Goal: Information Seeking & Learning: Learn about a topic

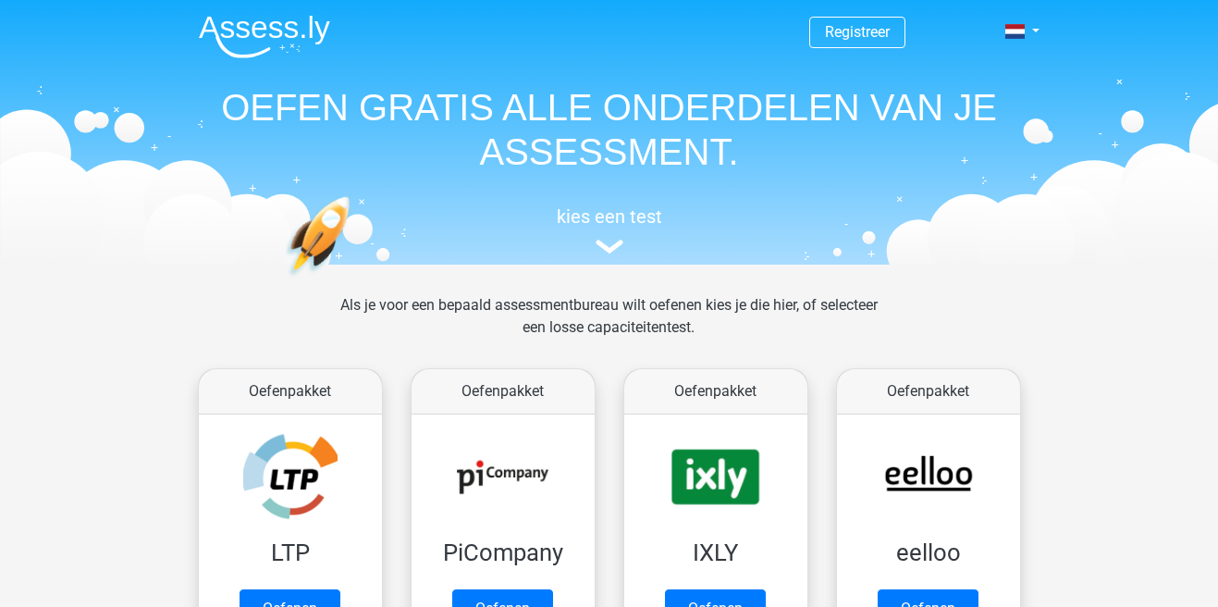
scroll to position [744, 0]
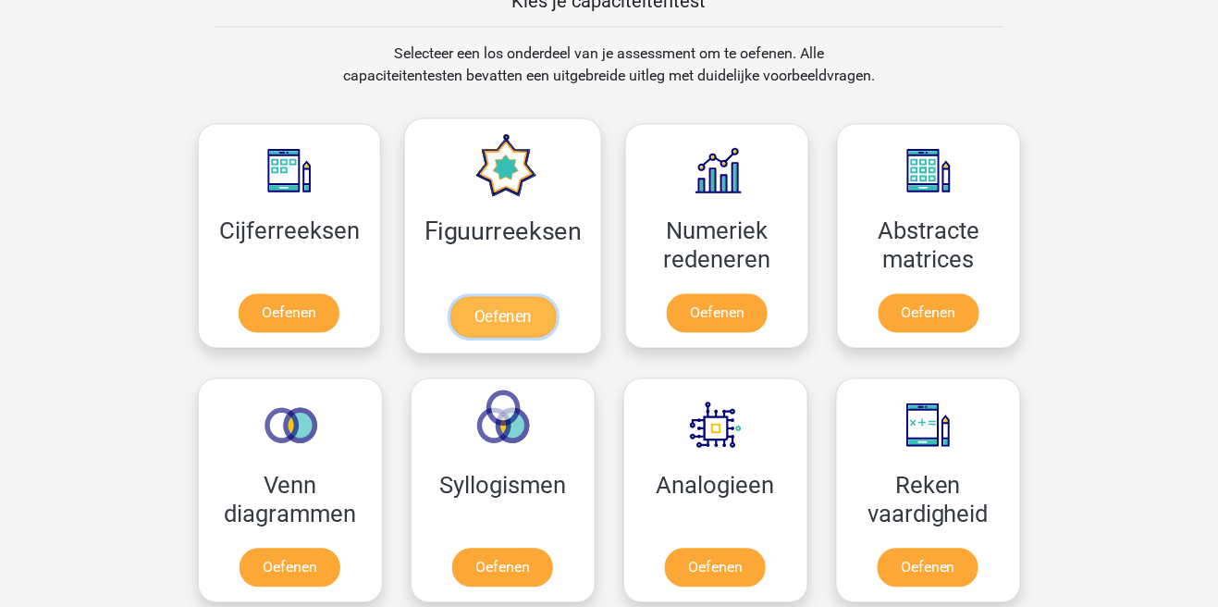
click at [501, 315] on link "Oefenen" at bounding box center [503, 317] width 105 height 41
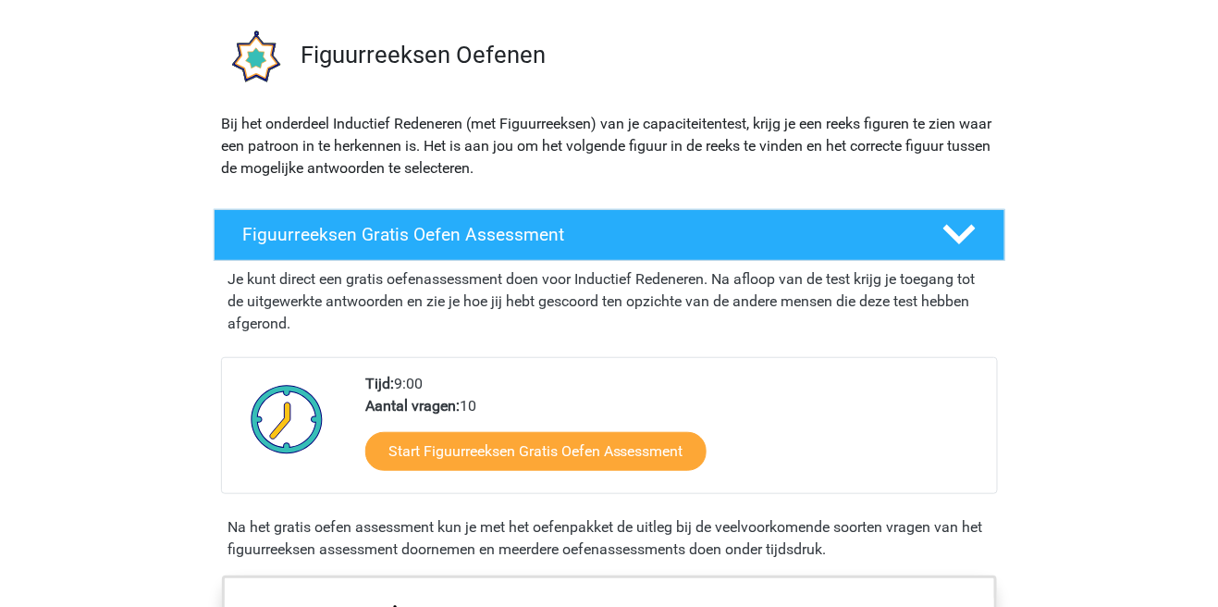
scroll to position [119, 0]
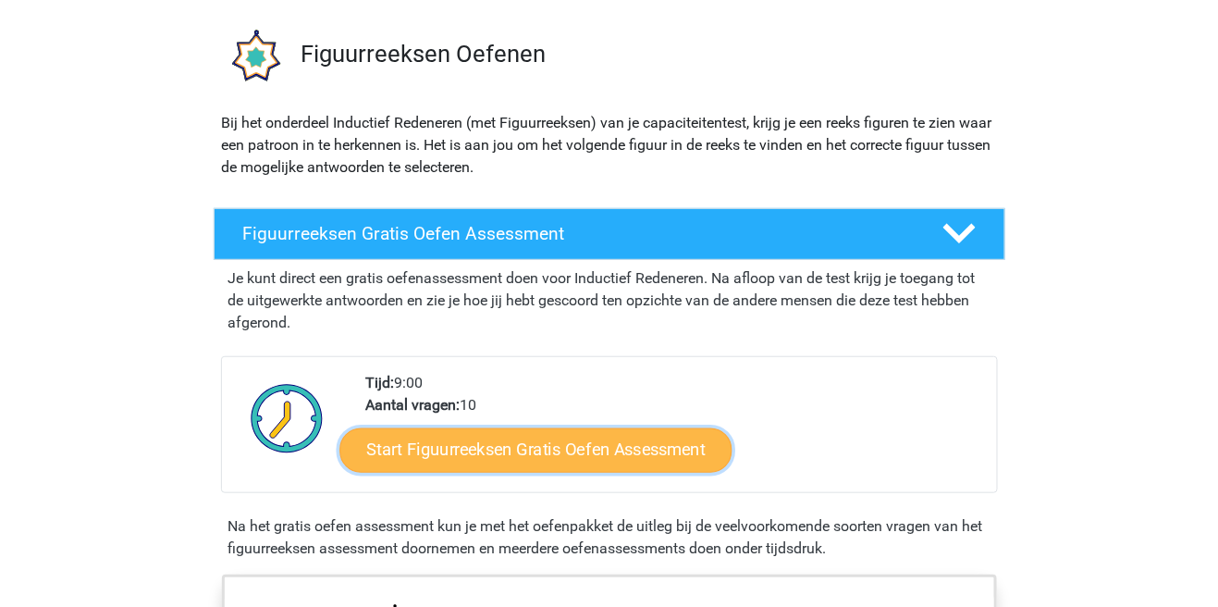
click at [572, 447] on link "Start Figuurreeksen Gratis Oefen Assessment" at bounding box center [536, 449] width 392 height 44
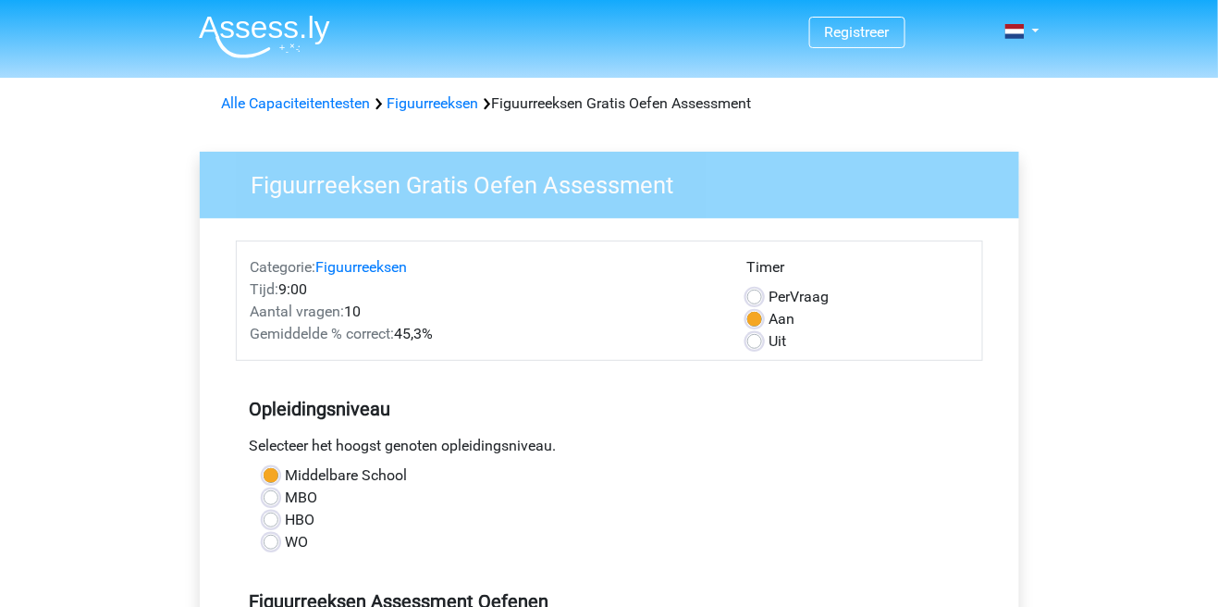
click at [770, 339] on label "Uit" at bounding box center [779, 341] width 18 height 22
click at [753, 339] on input "Uit" at bounding box center [755, 339] width 15 height 19
radio input "true"
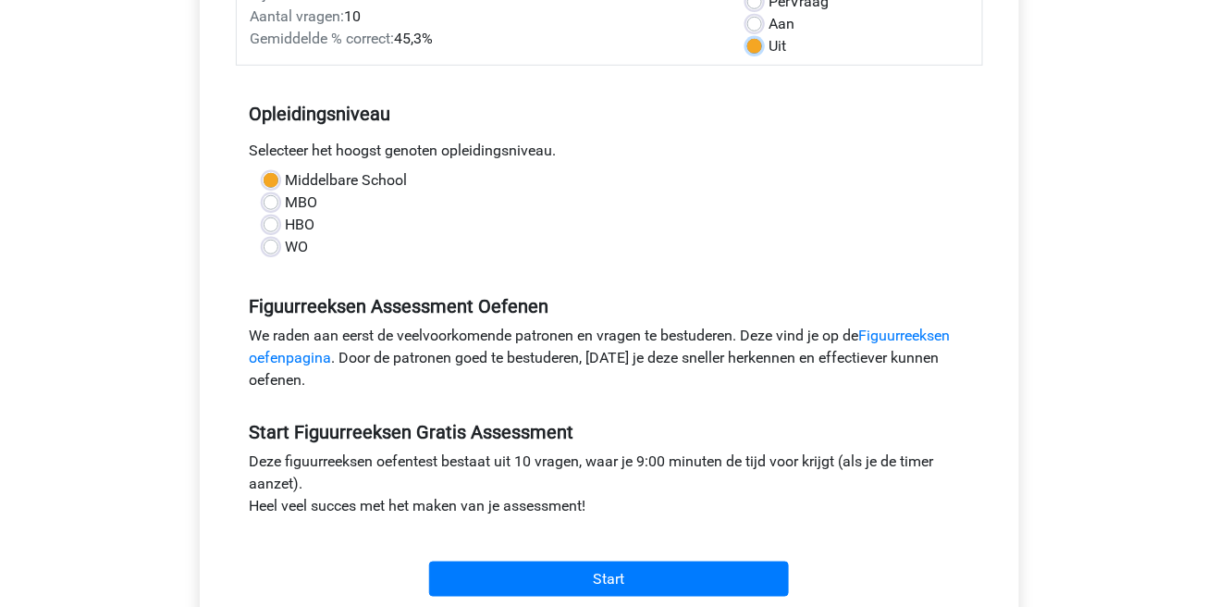
scroll to position [295, 0]
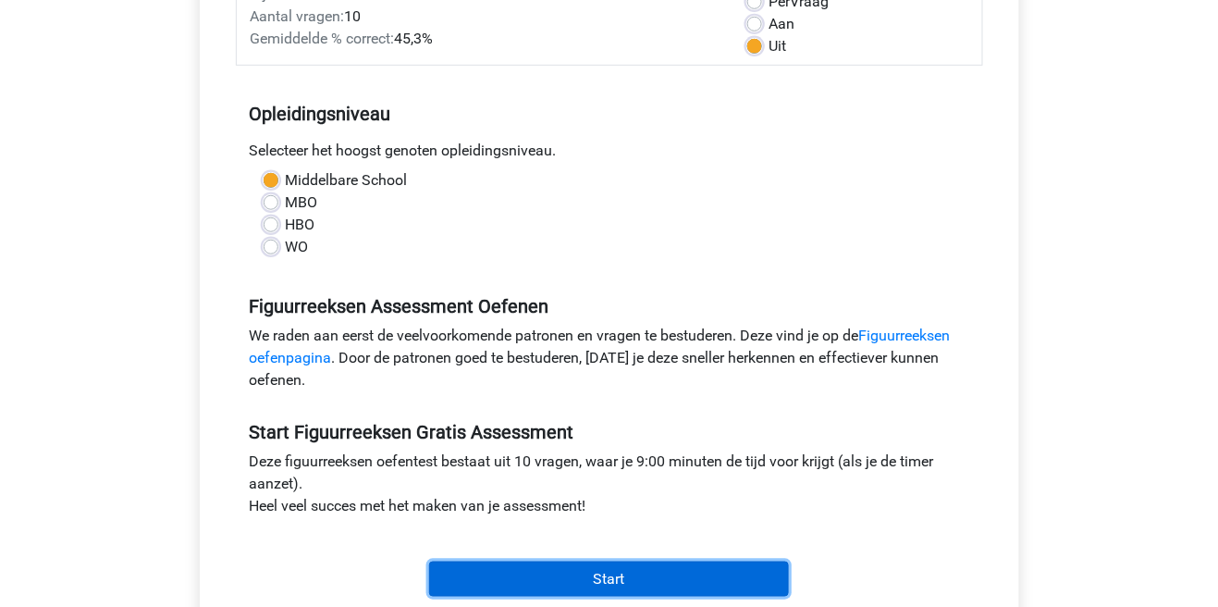
click at [639, 583] on input "Start" at bounding box center [609, 579] width 360 height 35
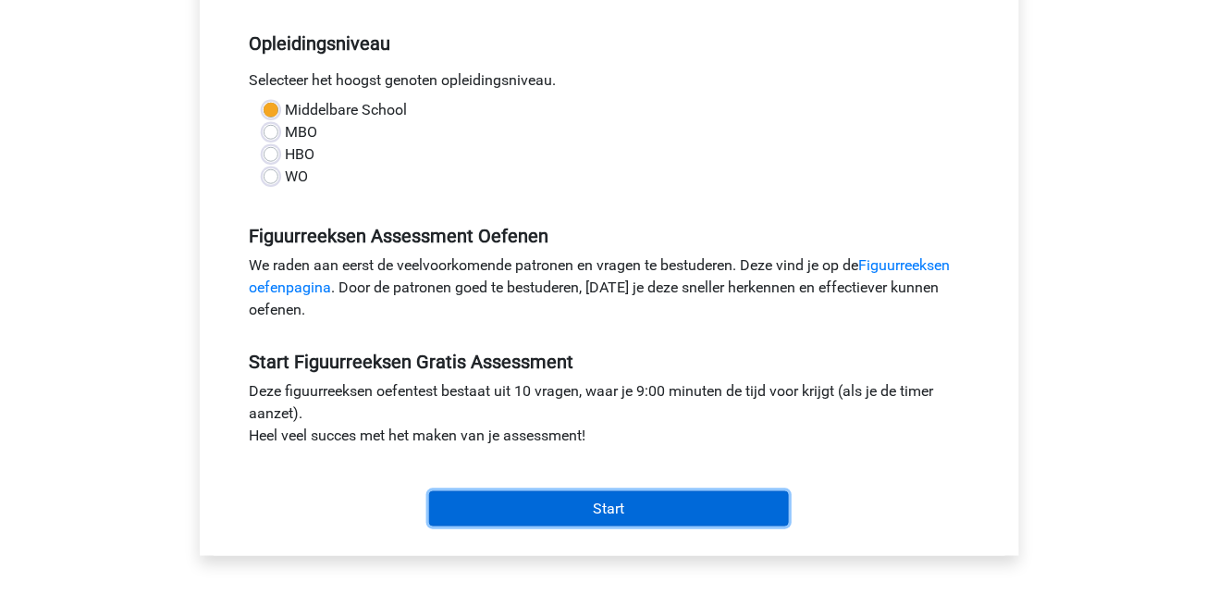
scroll to position [384, 0]
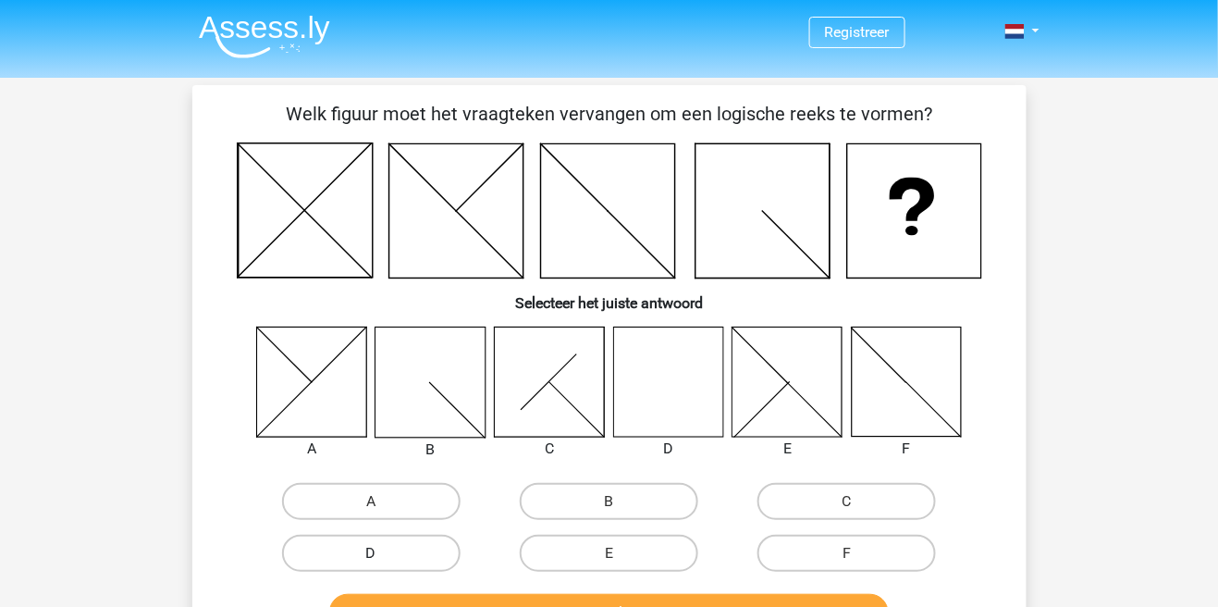
click at [406, 556] on label "D" at bounding box center [371, 553] width 179 height 37
click at [383, 556] on input "D" at bounding box center [377, 559] width 12 height 12
radio input "true"
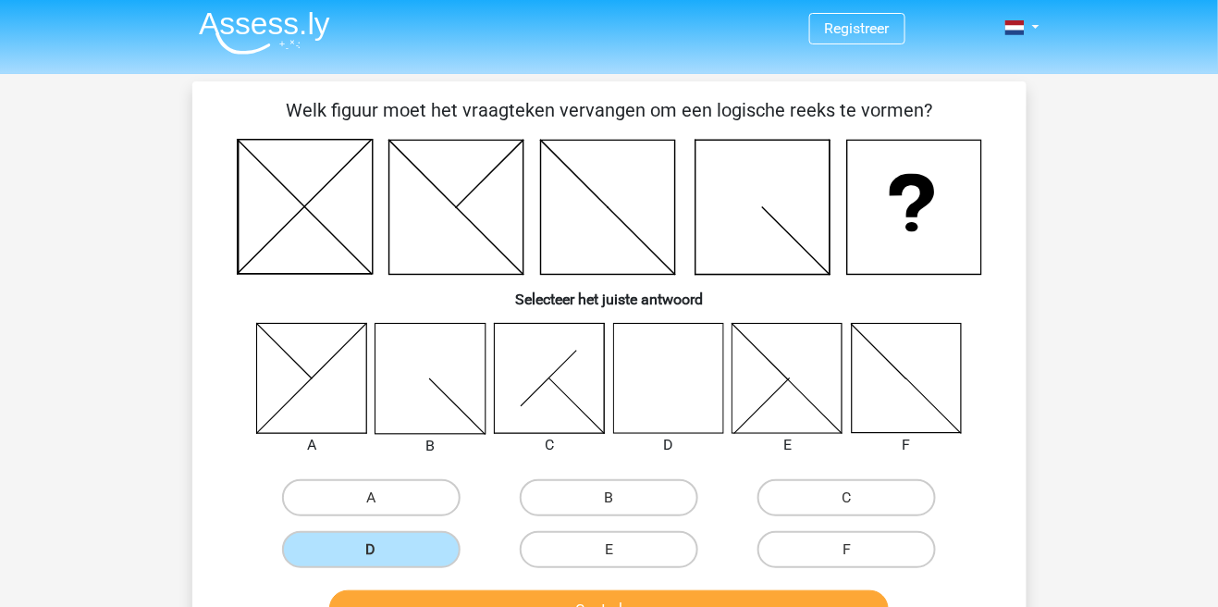
scroll to position [10, 0]
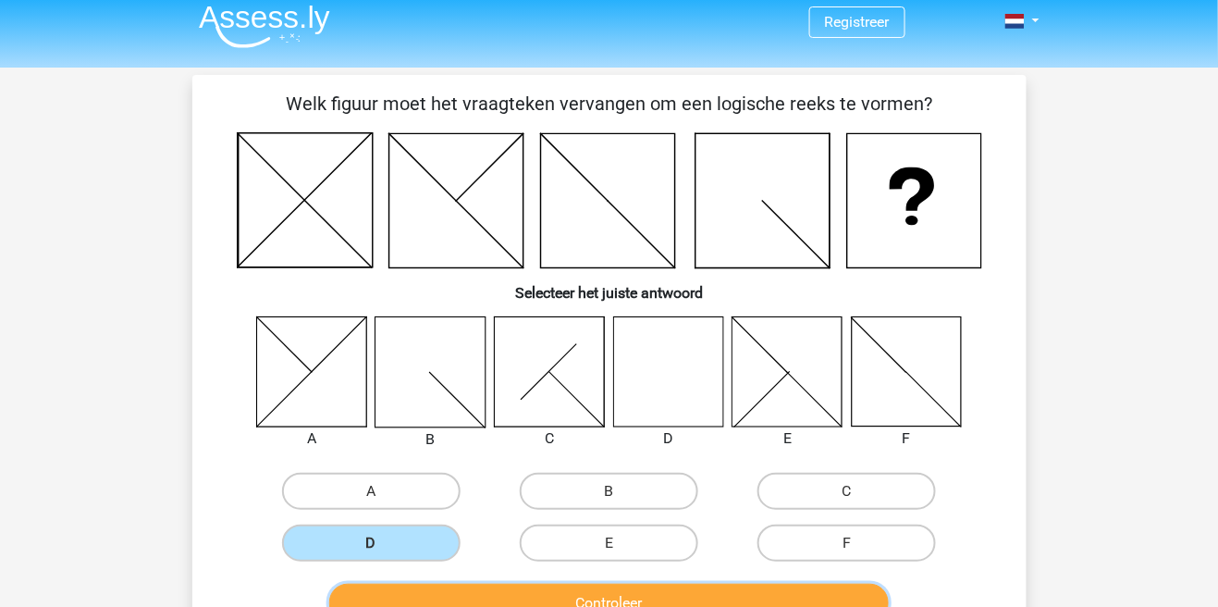
click at [614, 606] on button "Controleer" at bounding box center [609, 603] width 560 height 39
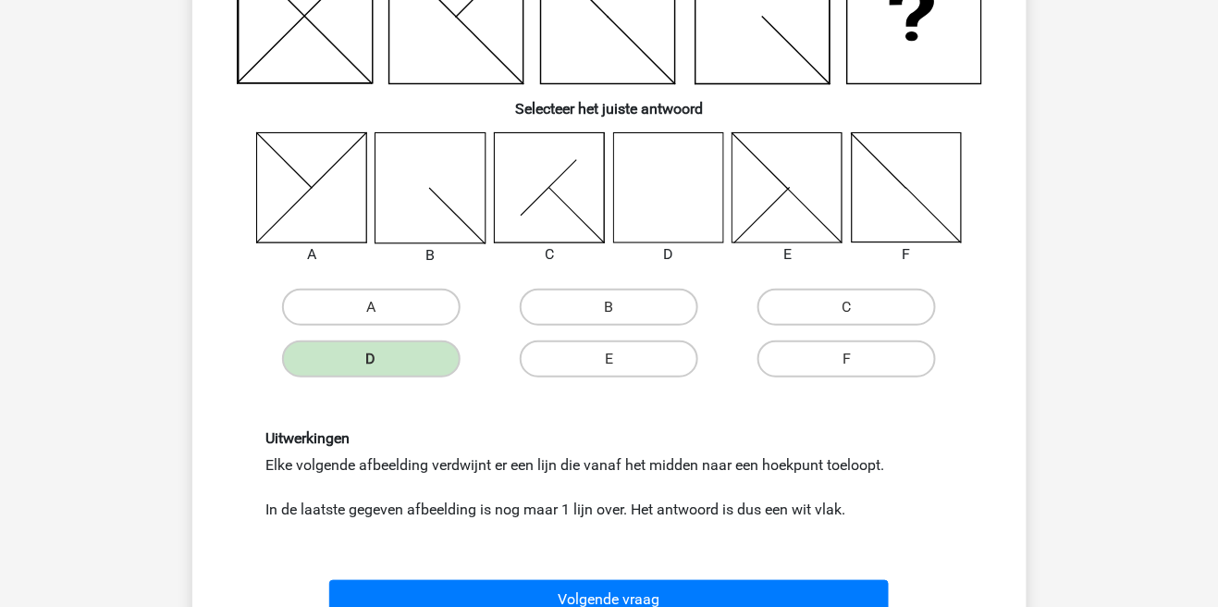
scroll to position [200, 0]
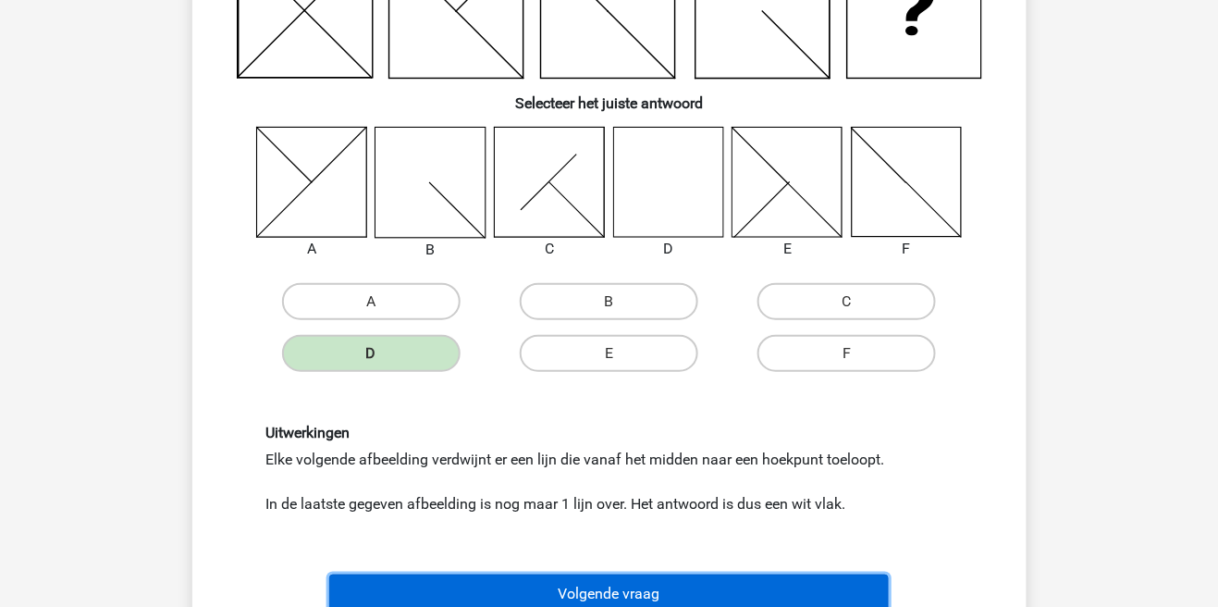
click at [617, 600] on button "Volgende vraag" at bounding box center [609, 594] width 560 height 39
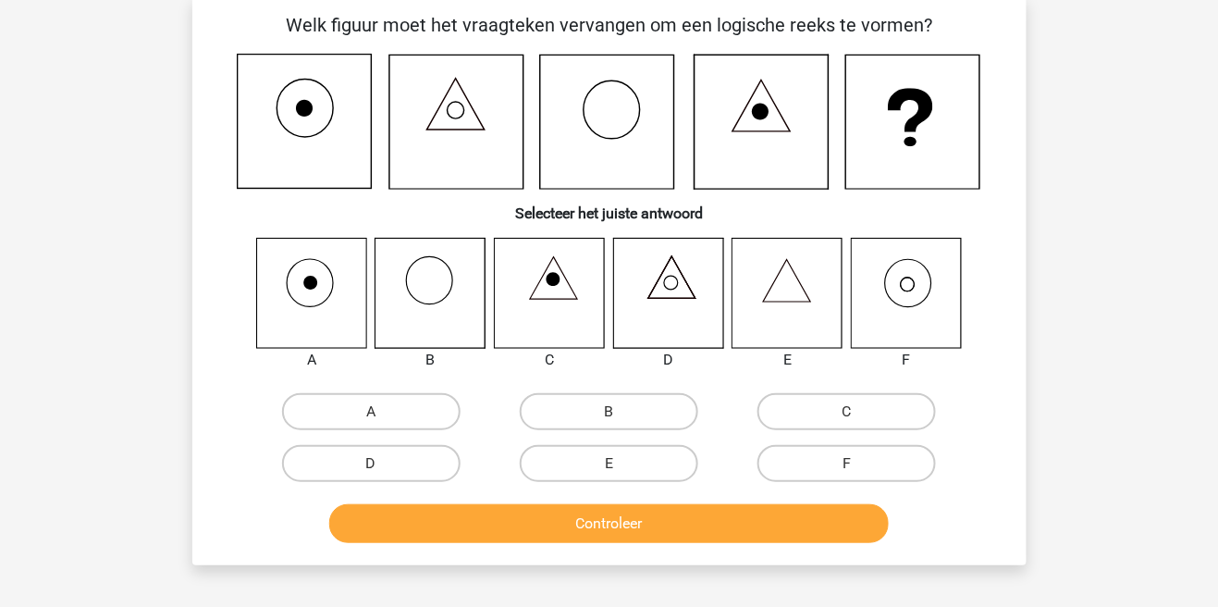
scroll to position [85, 0]
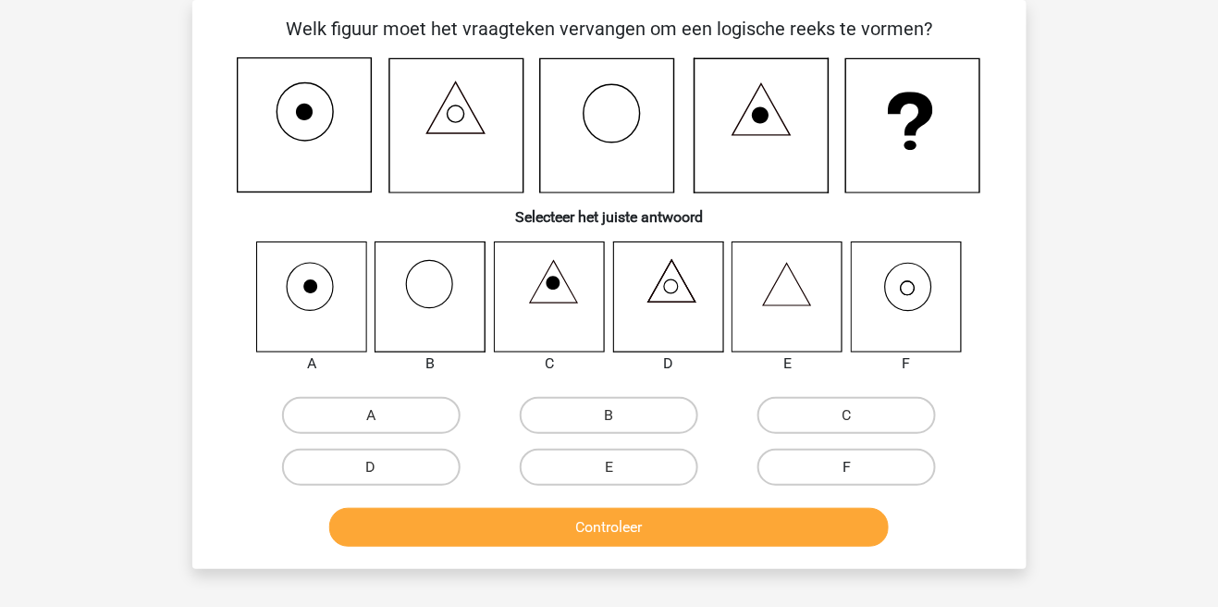
click at [843, 468] on label "F" at bounding box center [847, 467] width 179 height 37
click at [847, 468] on input "F" at bounding box center [853, 473] width 12 height 12
radio input "true"
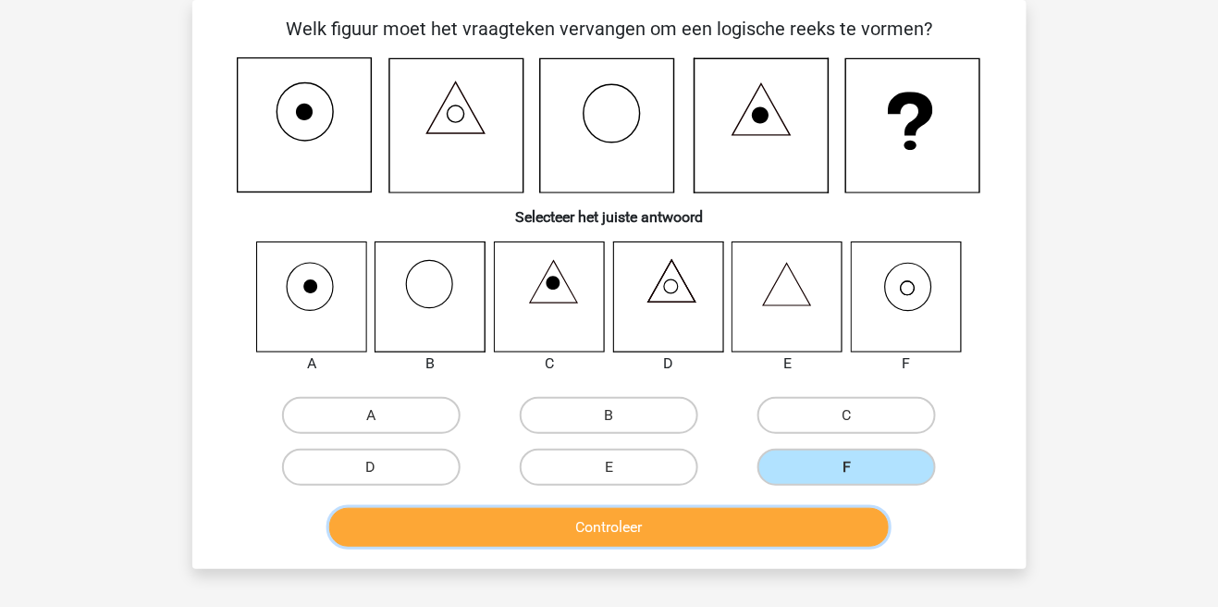
click at [748, 524] on button "Controleer" at bounding box center [609, 527] width 560 height 39
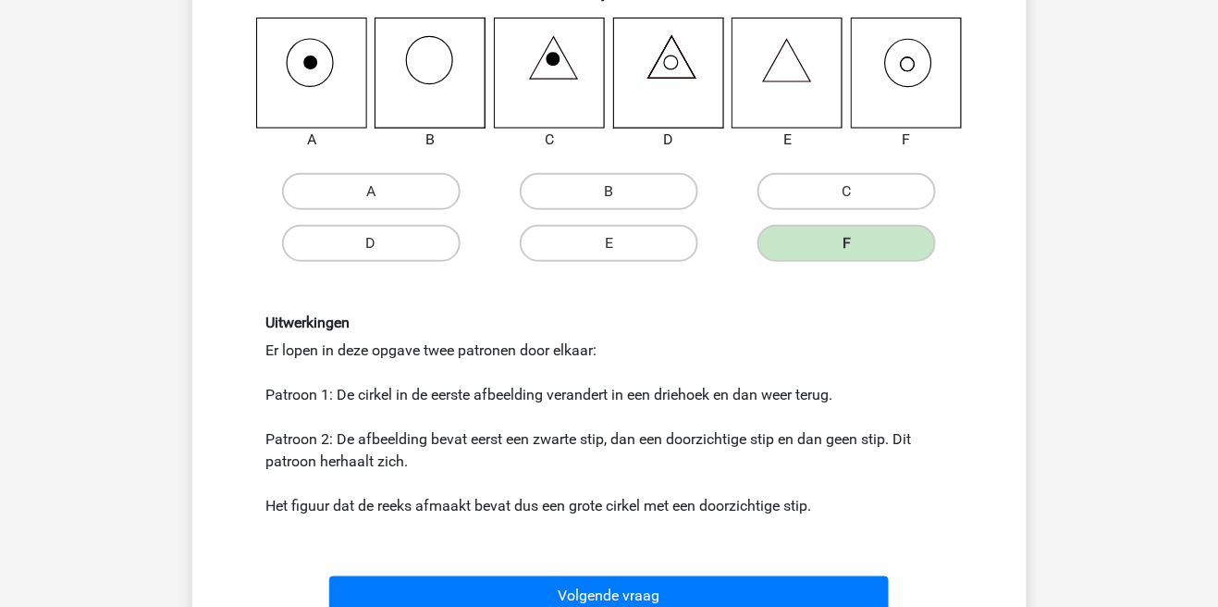
scroll to position [337, 0]
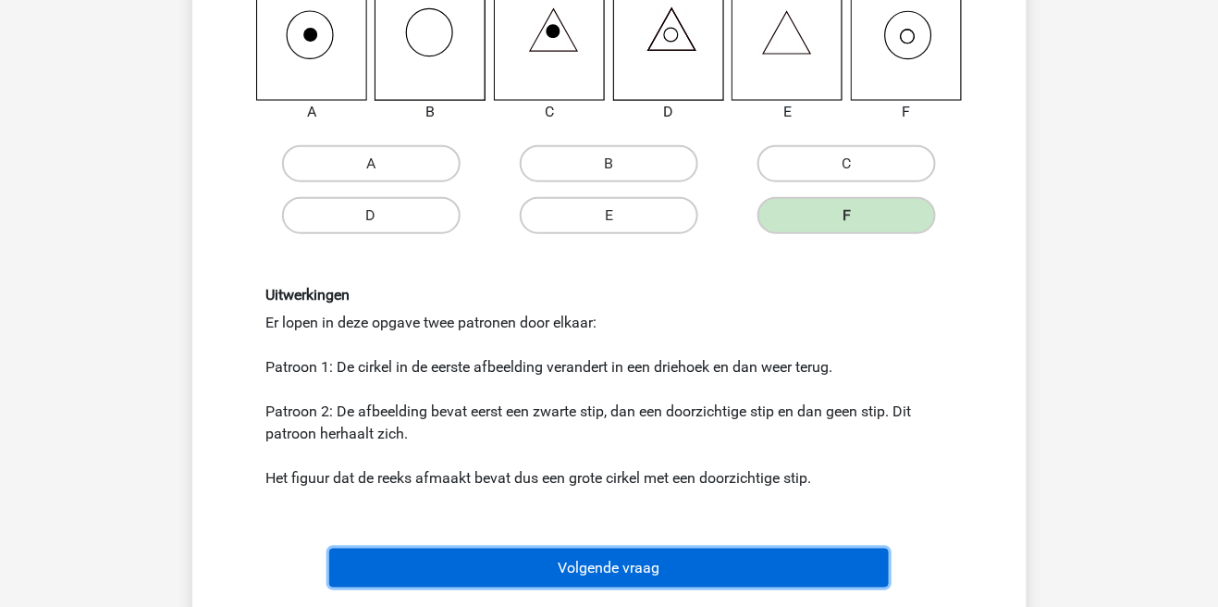
click at [624, 556] on button "Volgende vraag" at bounding box center [609, 568] width 560 height 39
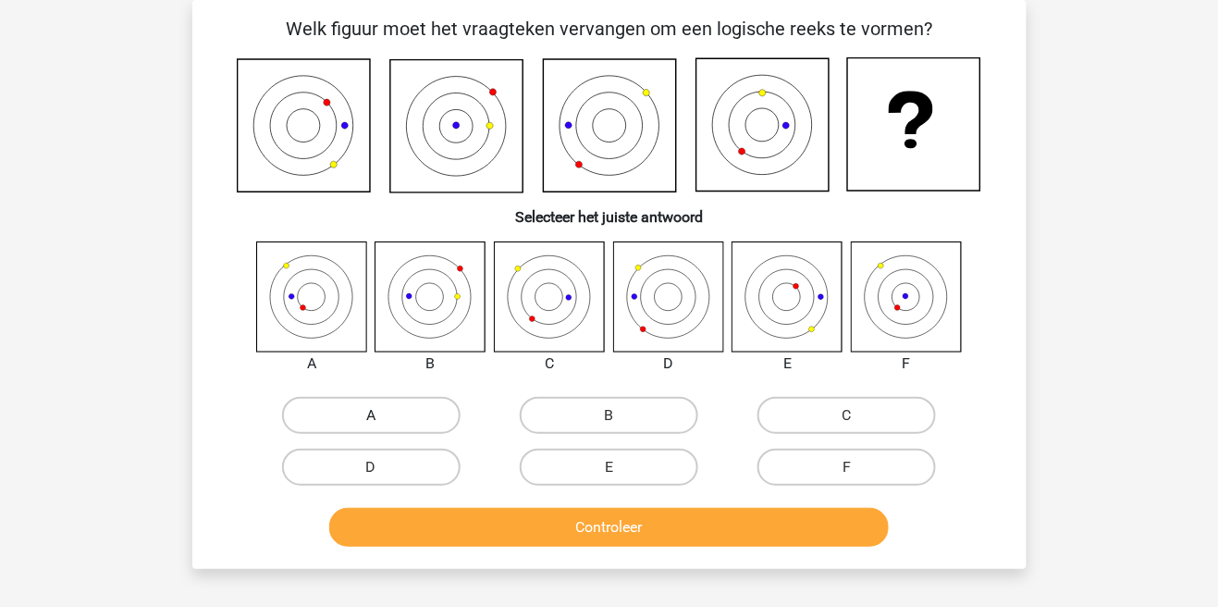
scroll to position [89, 0]
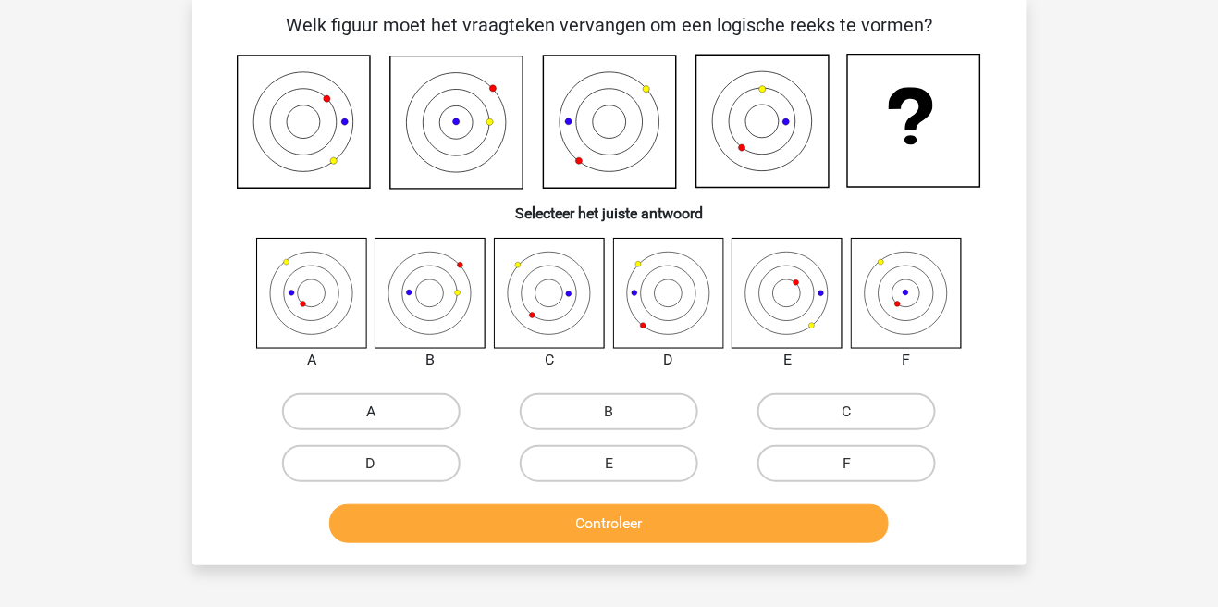
click at [304, 403] on label "A" at bounding box center [371, 411] width 179 height 37
click at [371, 412] on input "A" at bounding box center [377, 418] width 12 height 12
radio input "true"
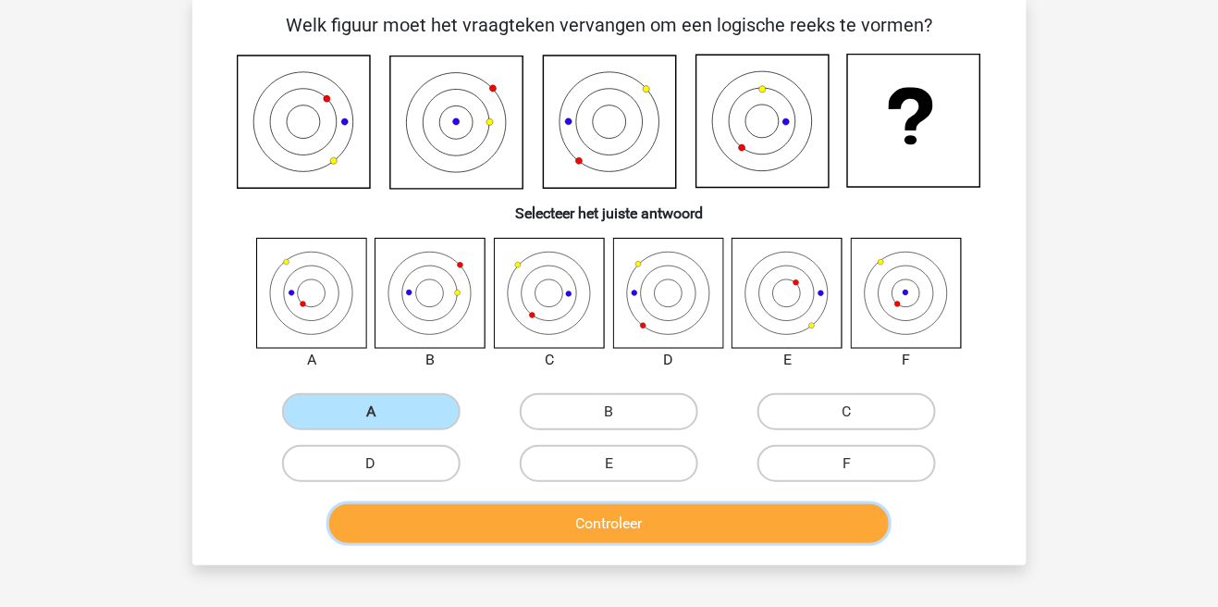
click at [513, 528] on button "Controleer" at bounding box center [609, 523] width 560 height 39
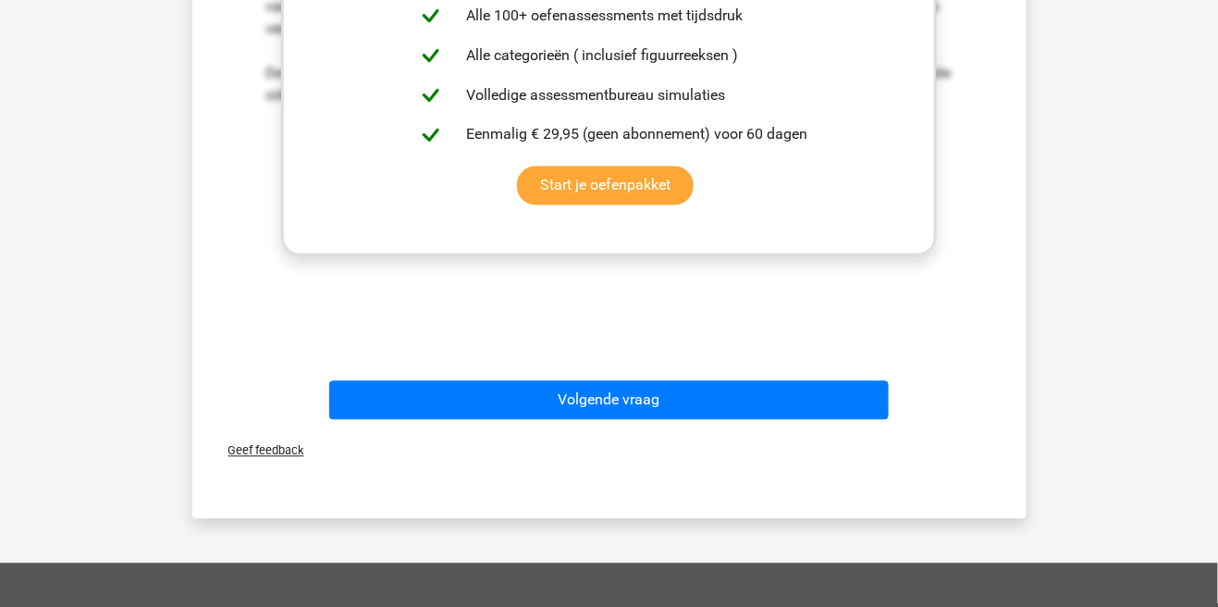
scroll to position [808, 0]
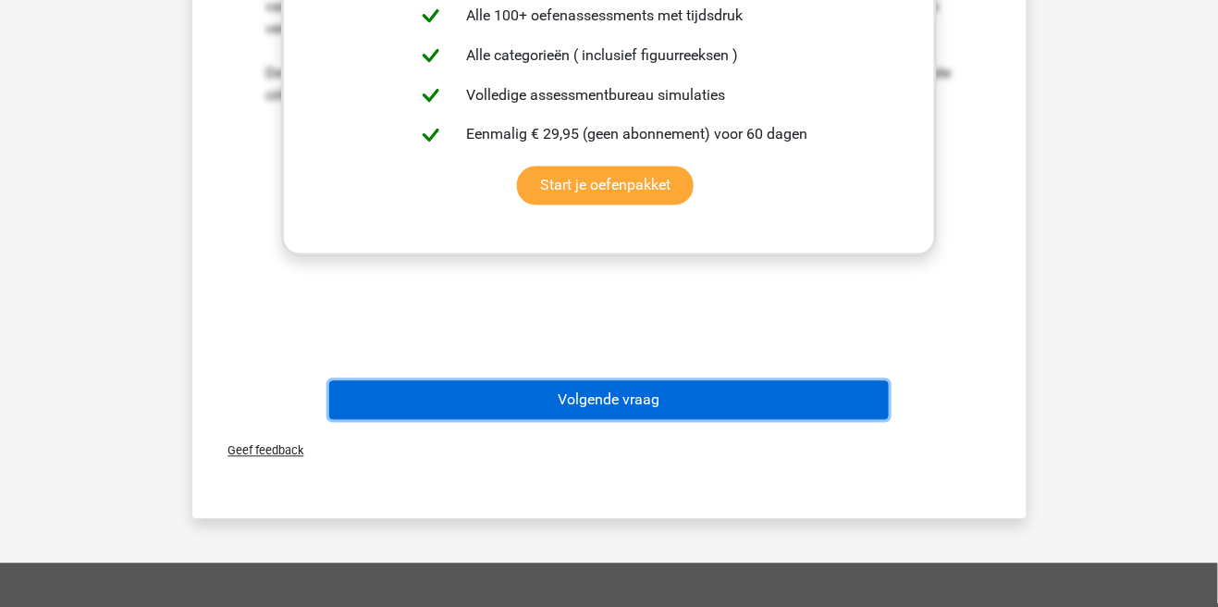
click at [773, 406] on button "Volgende vraag" at bounding box center [609, 400] width 560 height 39
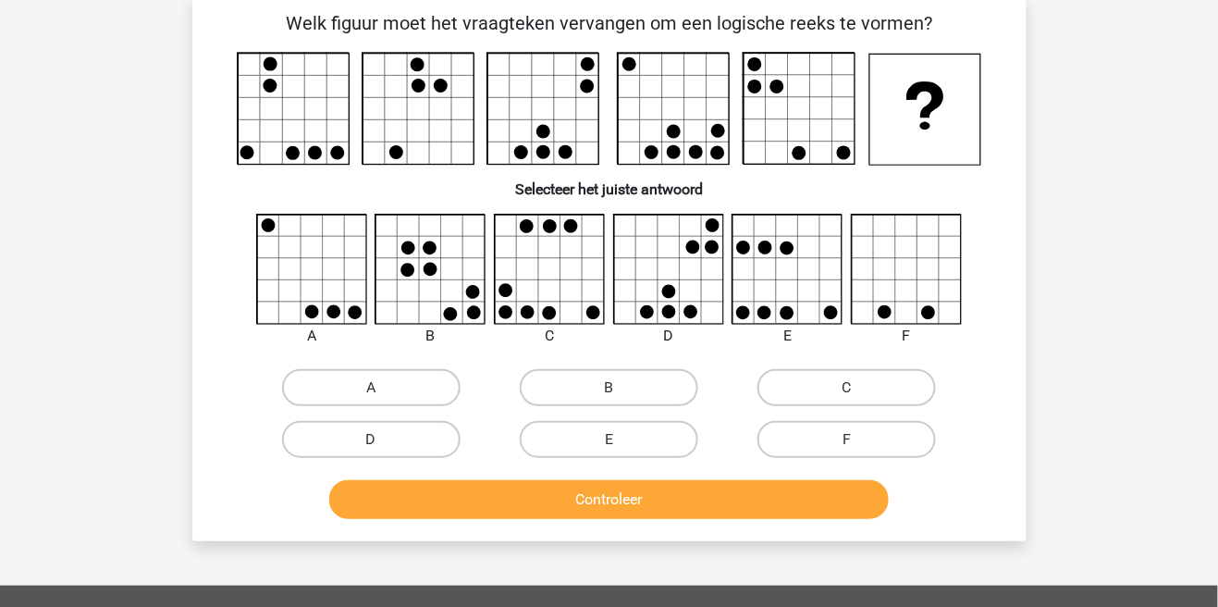
scroll to position [85, 0]
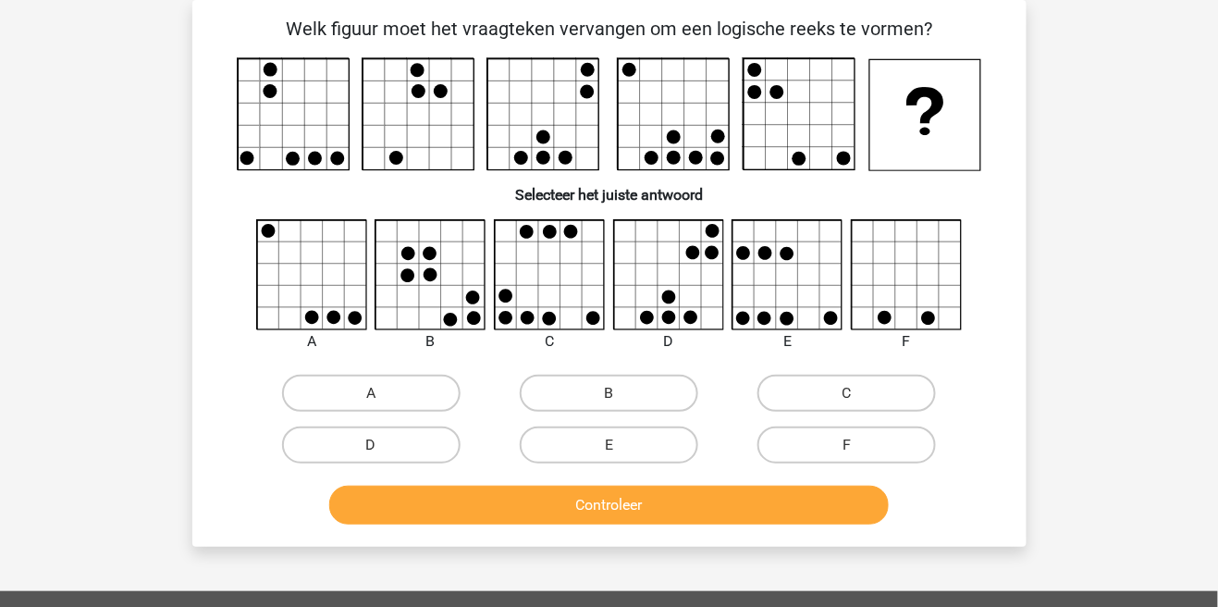
click at [824, 387] on label "C" at bounding box center [847, 393] width 179 height 37
click at [847, 393] on input "C" at bounding box center [853, 399] width 12 height 12
radio input "true"
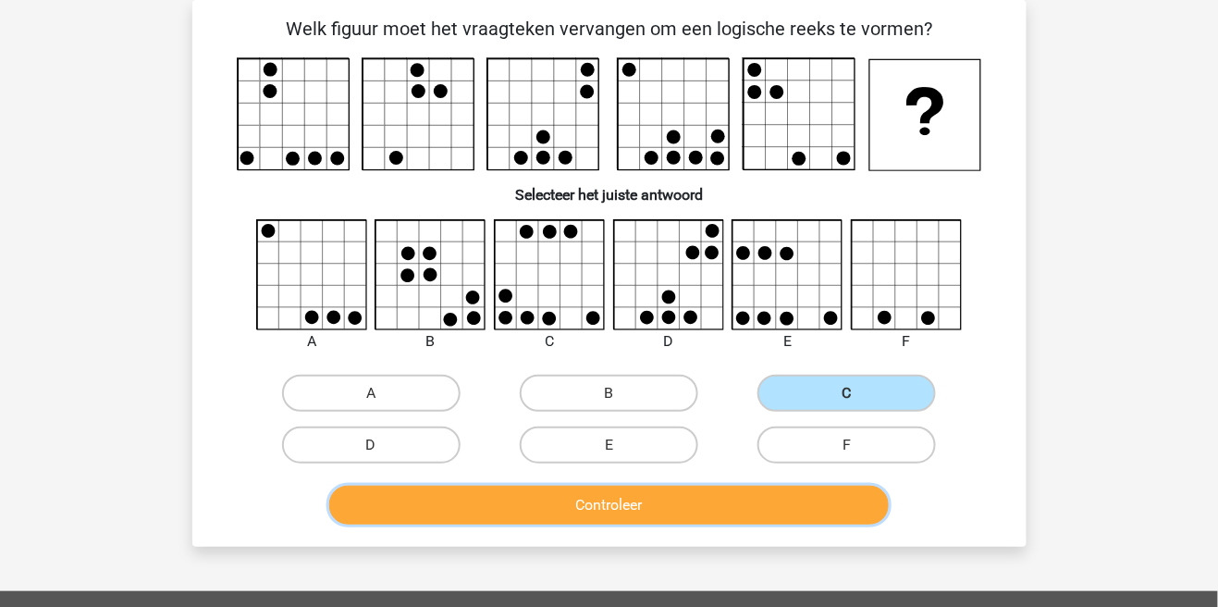
click at [626, 509] on button "Controleer" at bounding box center [609, 505] width 560 height 39
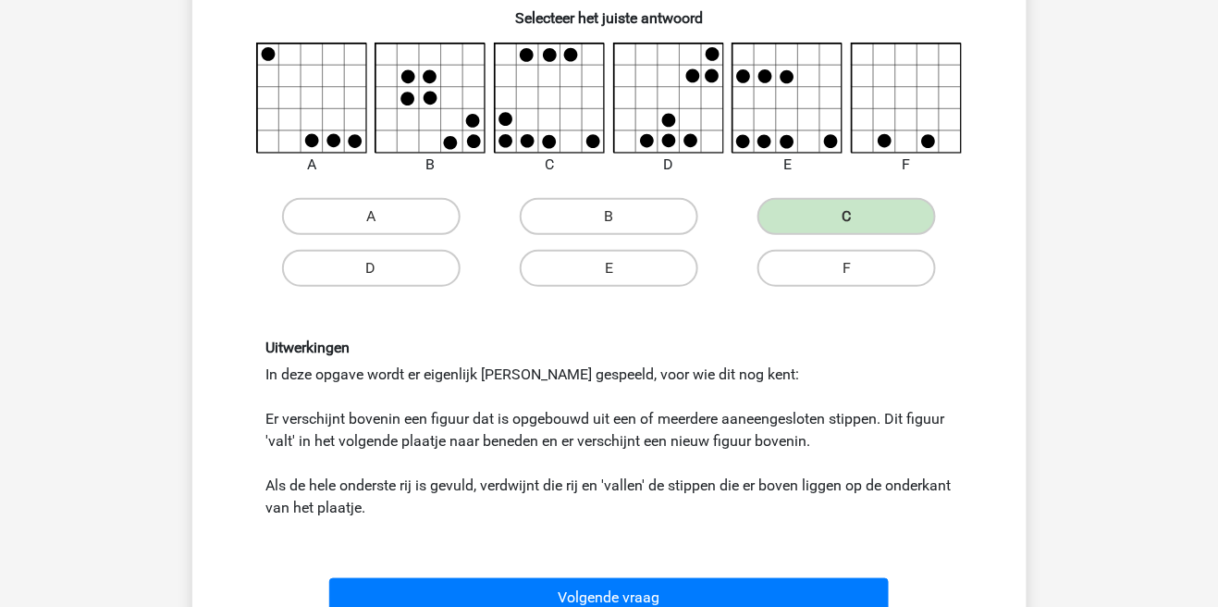
scroll to position [273, 0]
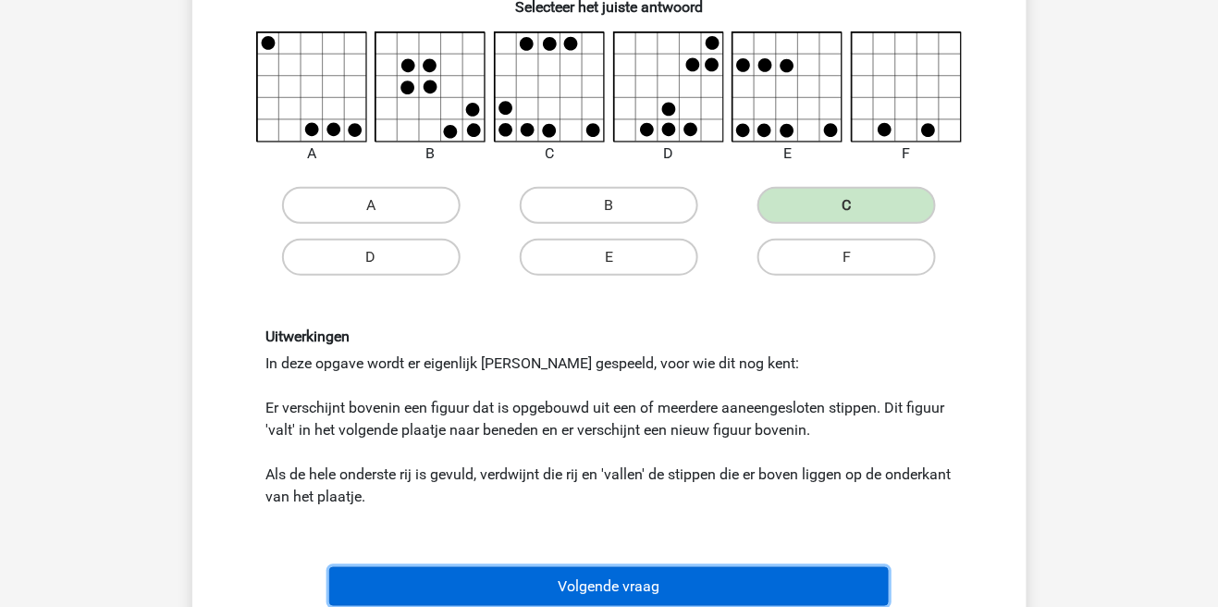
click at [759, 585] on button "Volgende vraag" at bounding box center [609, 586] width 560 height 39
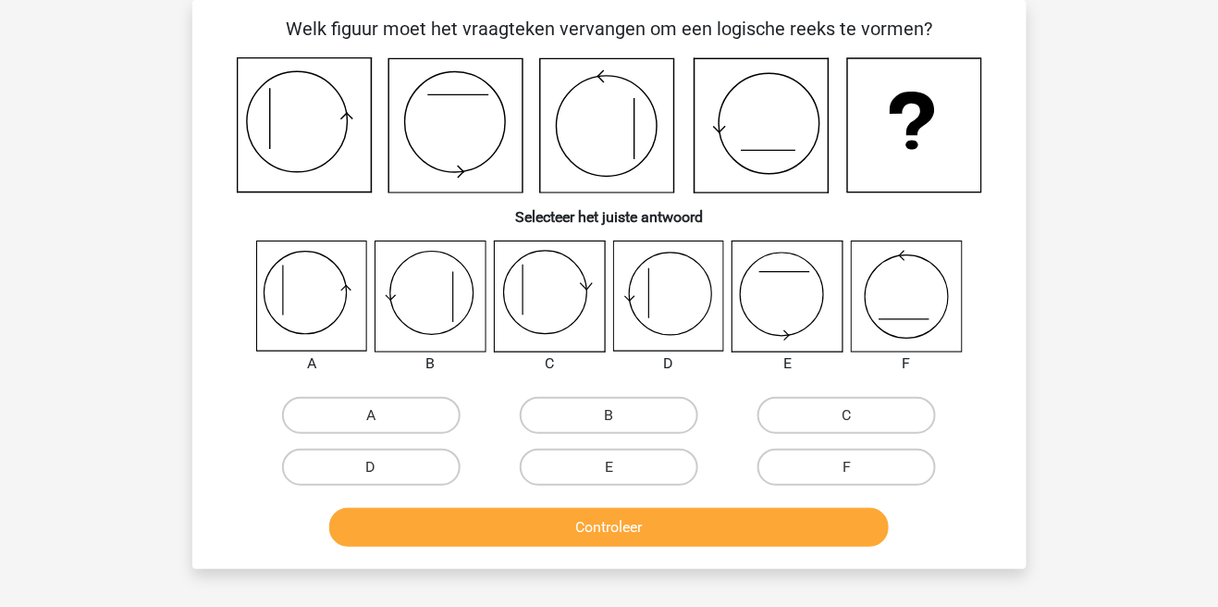
scroll to position [85, 0]
click at [404, 465] on label "D" at bounding box center [371, 467] width 179 height 37
click at [383, 467] on input "D" at bounding box center [377, 473] width 12 height 12
radio input "true"
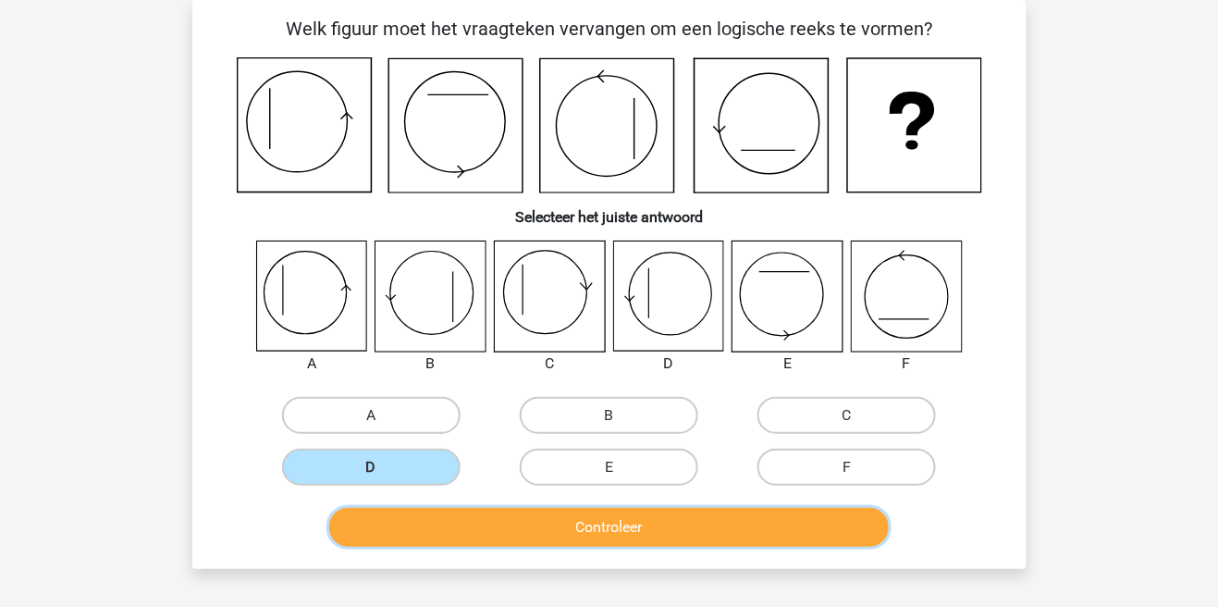
click at [519, 517] on button "Controleer" at bounding box center [609, 527] width 560 height 39
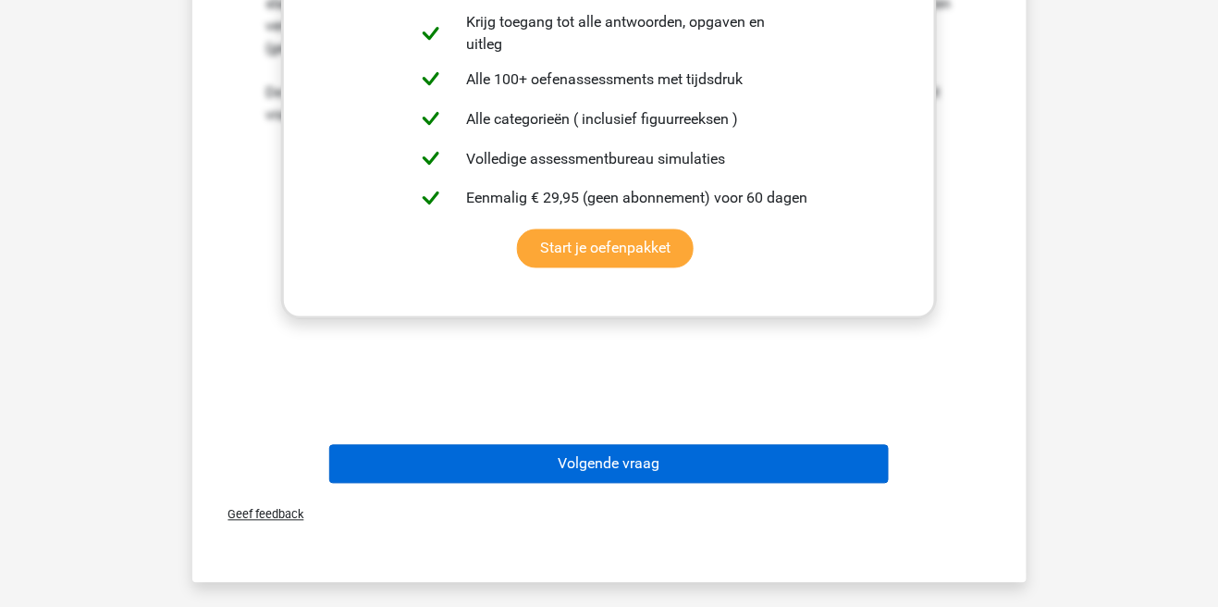
scroll to position [745, 0]
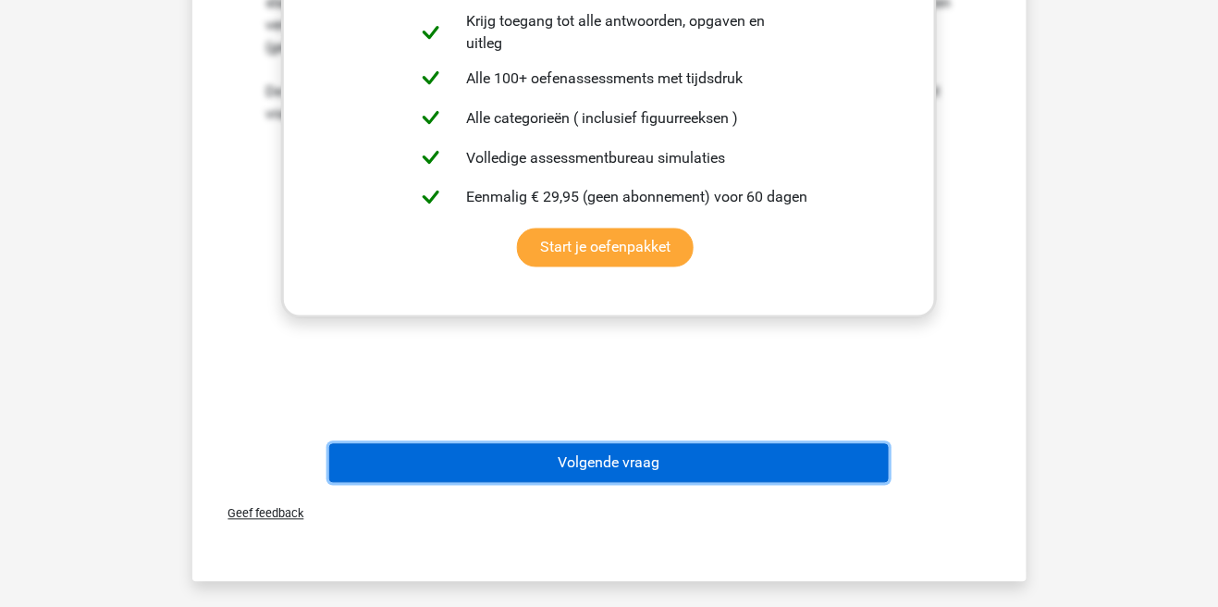
click at [737, 466] on button "Volgende vraag" at bounding box center [609, 463] width 560 height 39
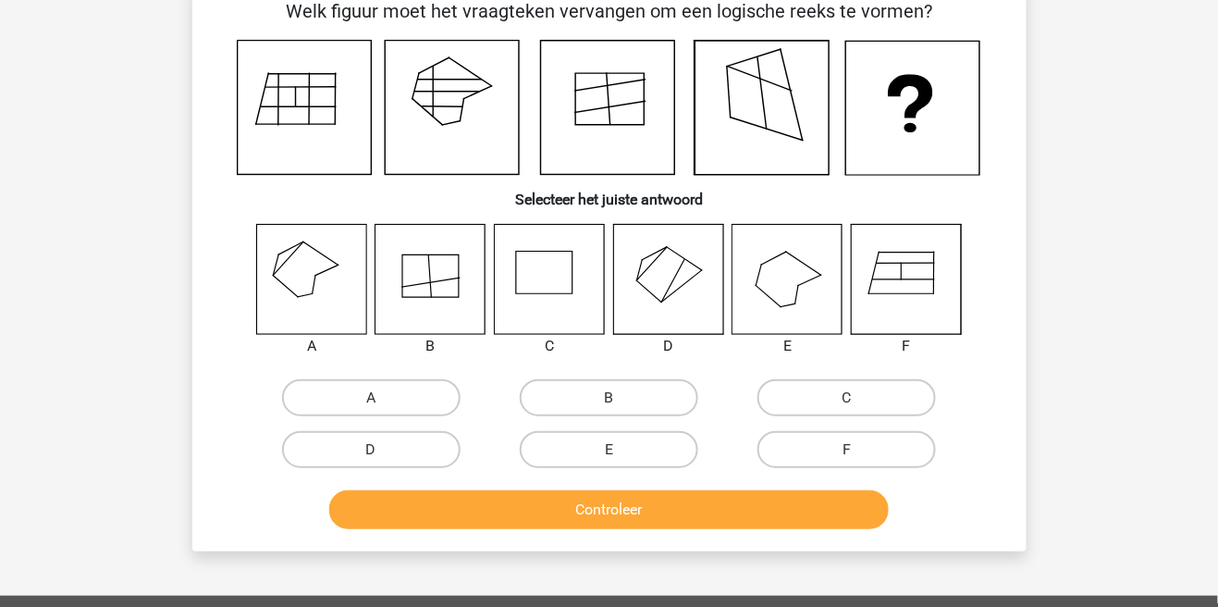
scroll to position [85, 0]
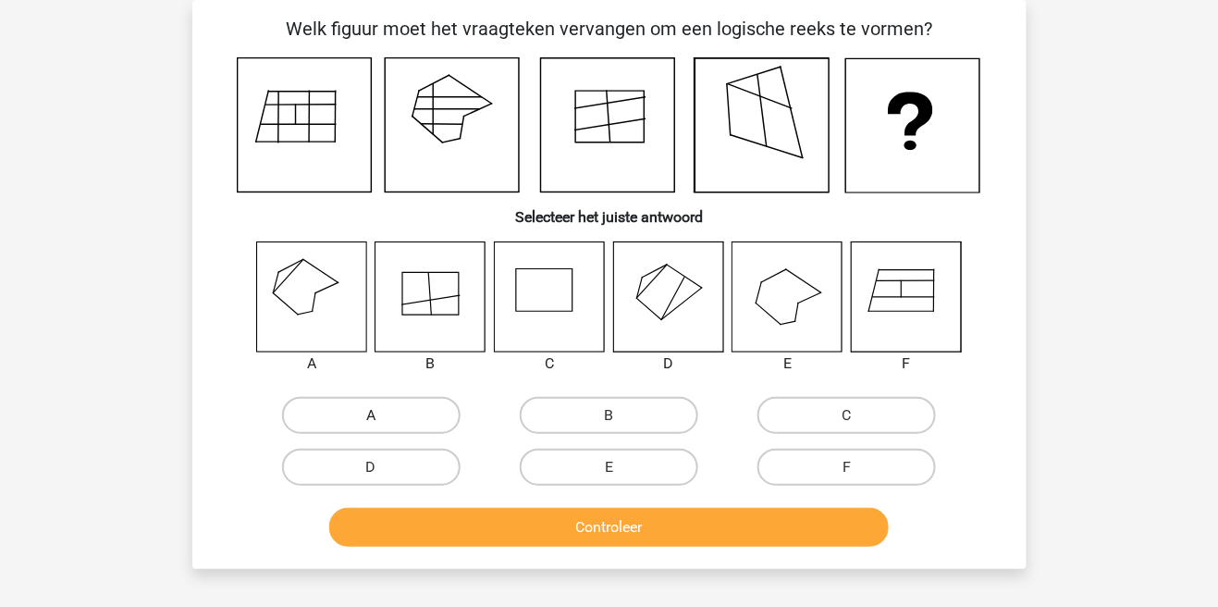
click at [402, 414] on label "A" at bounding box center [371, 415] width 179 height 37
click at [383, 415] on input "A" at bounding box center [377, 421] width 12 height 12
radio input "true"
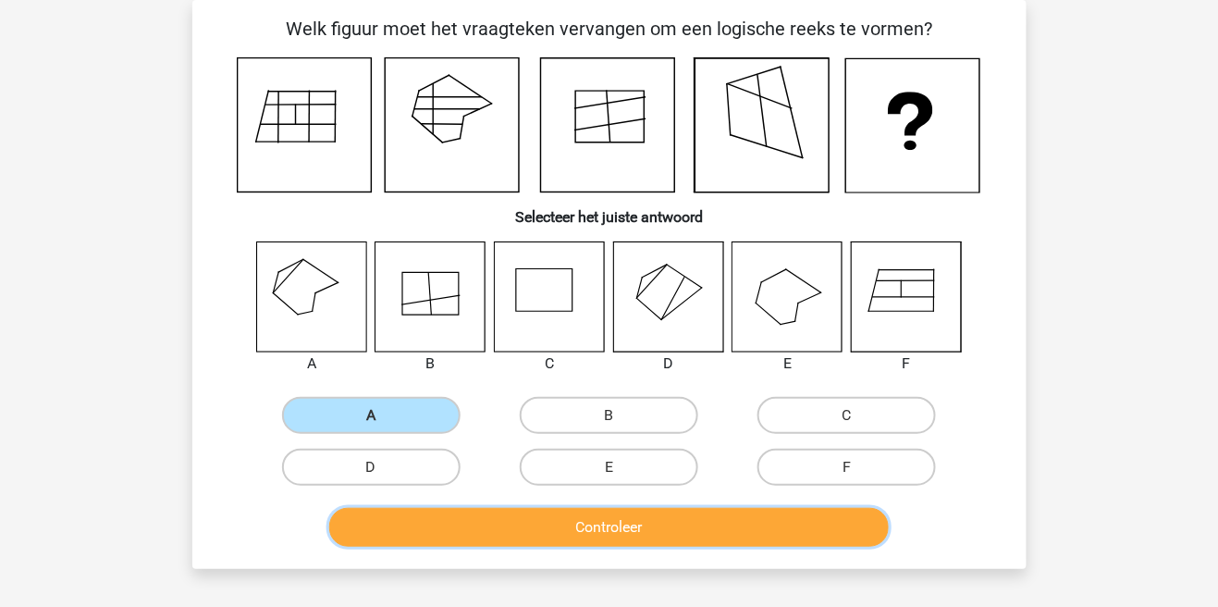
click at [537, 535] on button "Controleer" at bounding box center [609, 527] width 560 height 39
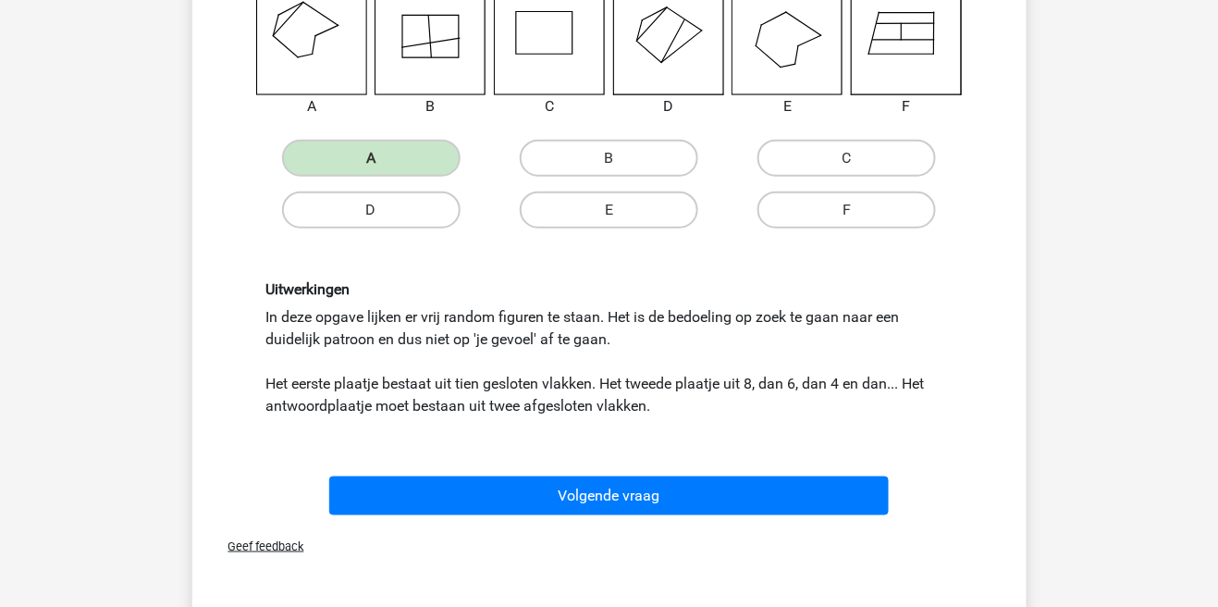
scroll to position [344, 0]
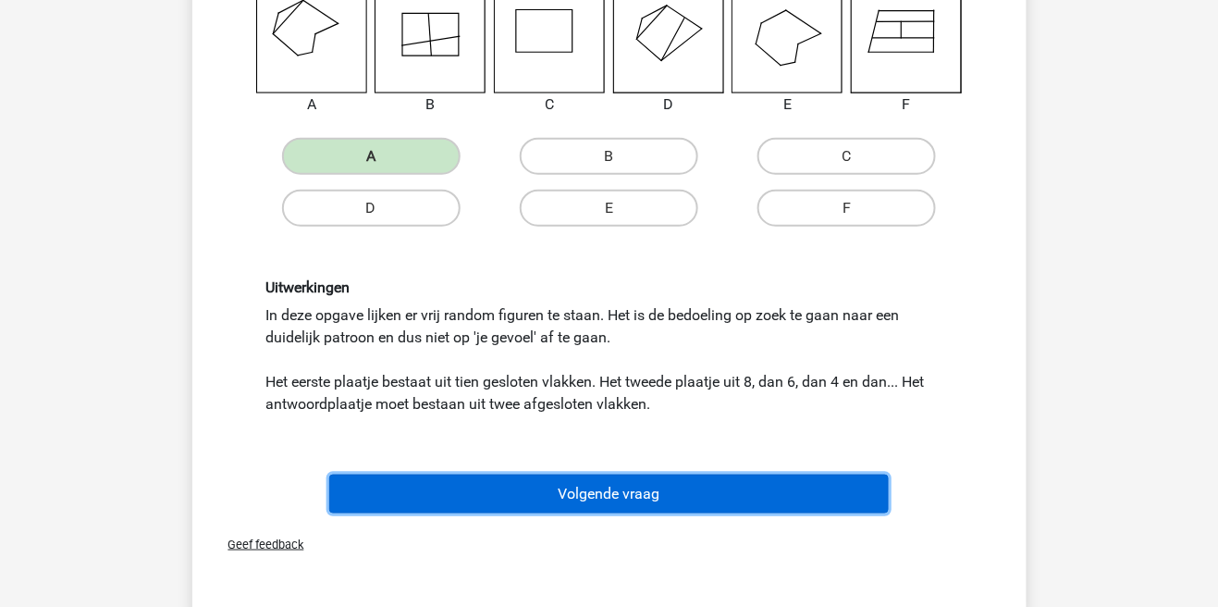
click at [784, 500] on button "Volgende vraag" at bounding box center [609, 494] width 560 height 39
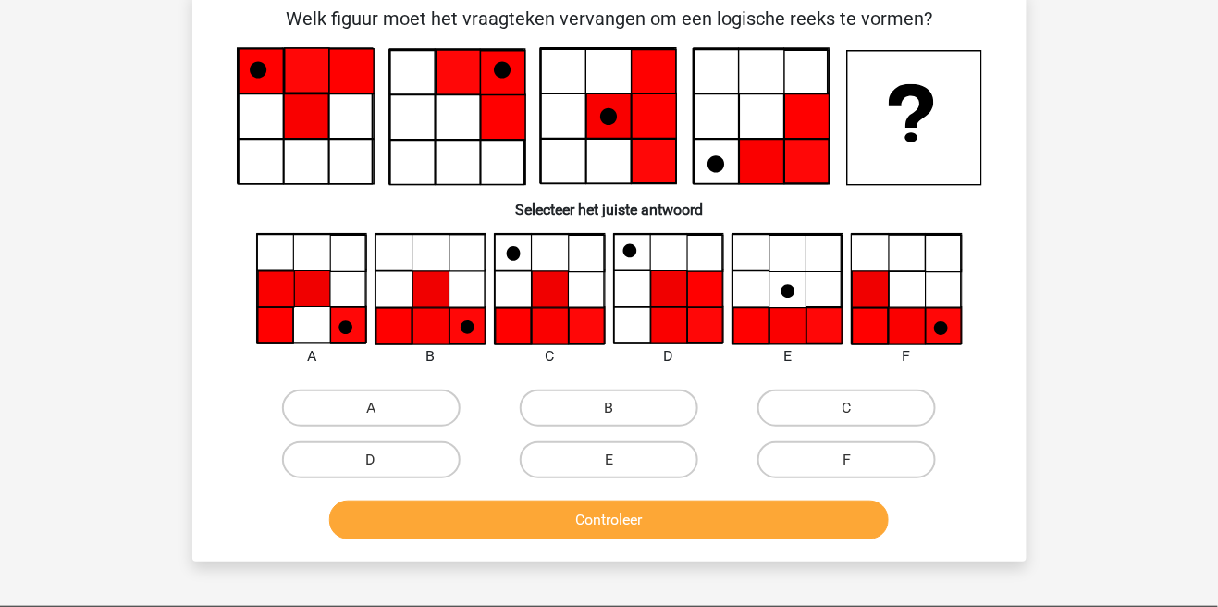
scroll to position [85, 0]
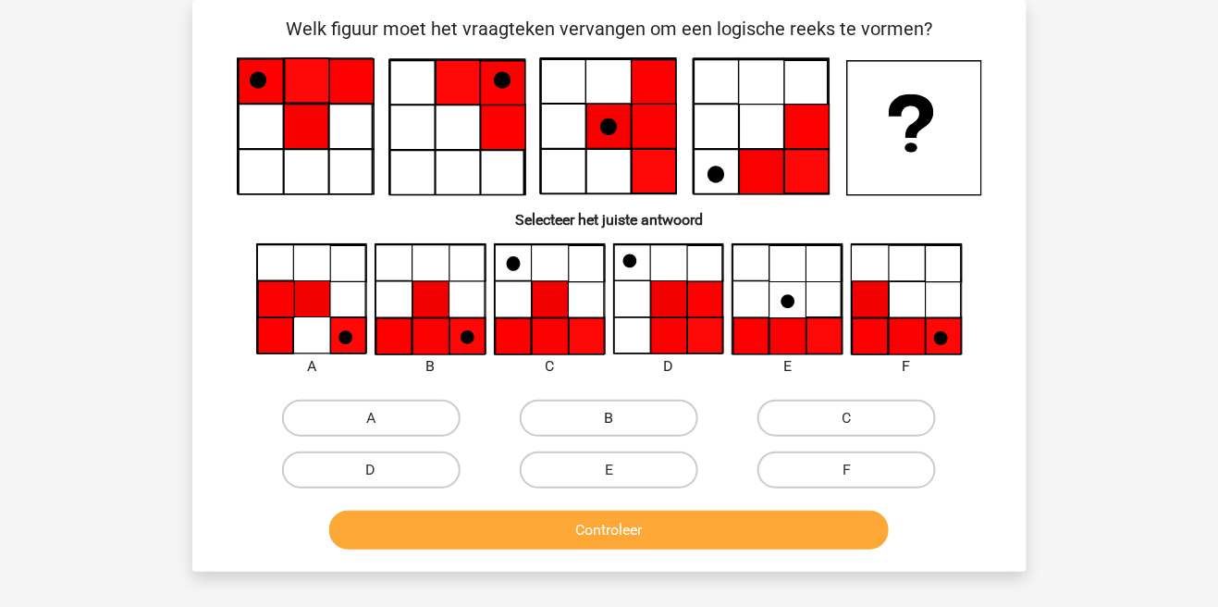
click at [640, 424] on label "B" at bounding box center [609, 418] width 179 height 37
click at [621, 424] on input "B" at bounding box center [615, 424] width 12 height 12
radio input "true"
click at [627, 533] on button "Controleer" at bounding box center [609, 530] width 560 height 39
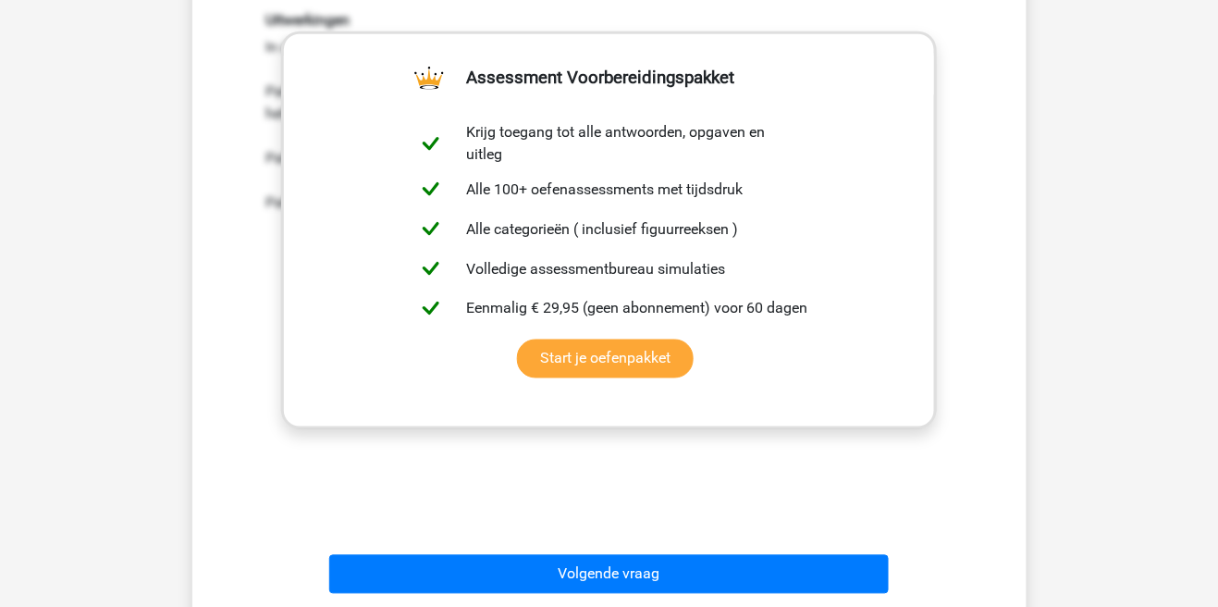
scroll to position [637, 0]
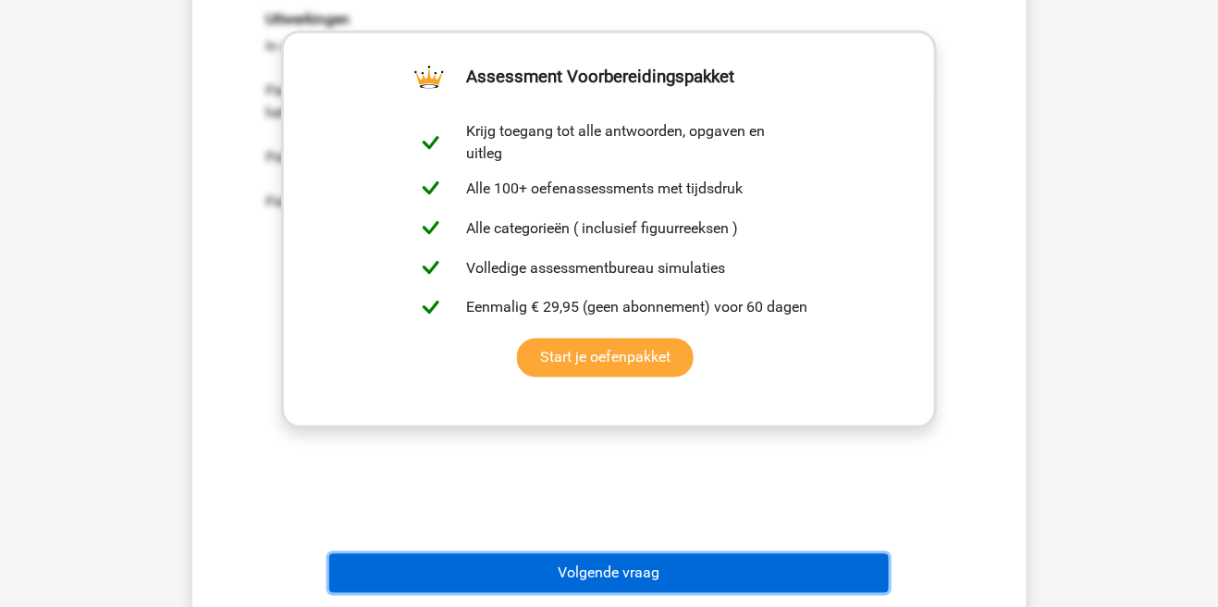
click at [828, 569] on button "Volgende vraag" at bounding box center [609, 573] width 560 height 39
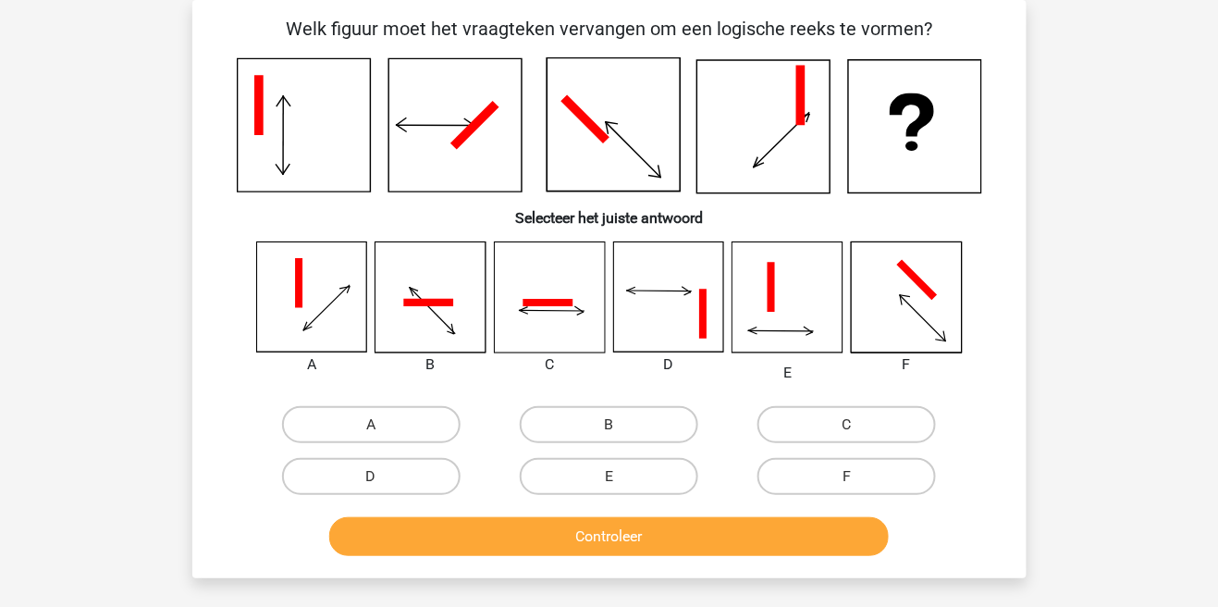
scroll to position [85, 0]
click at [848, 430] on input "C" at bounding box center [853, 431] width 12 height 12
radio input "true"
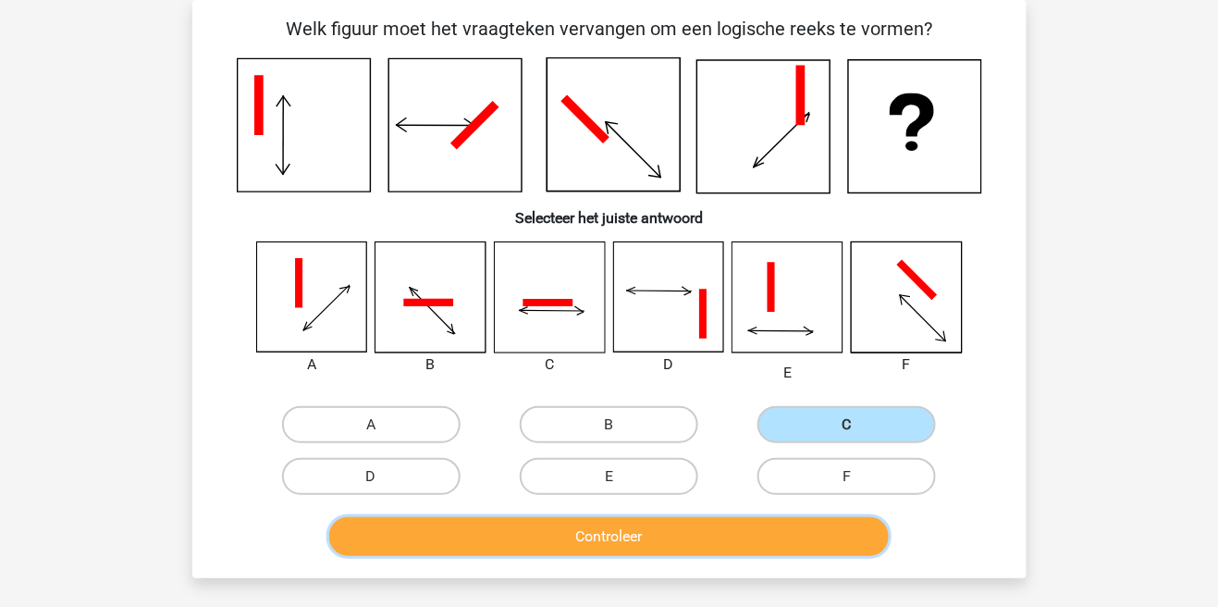
click at [779, 538] on button "Controleer" at bounding box center [609, 536] width 560 height 39
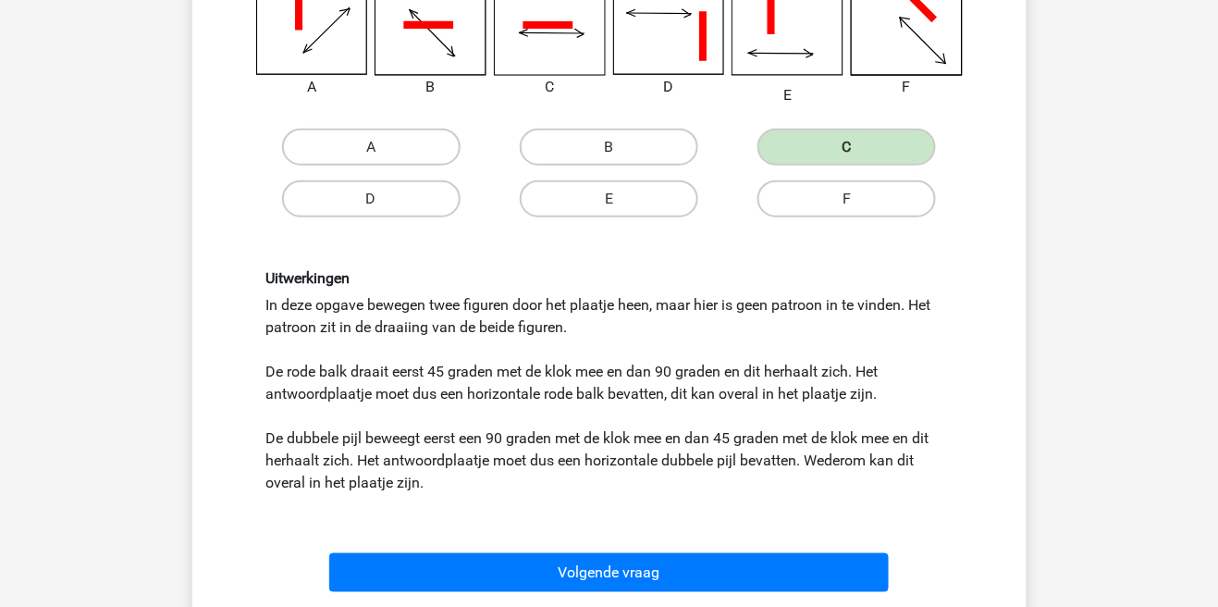
scroll to position [363, 0]
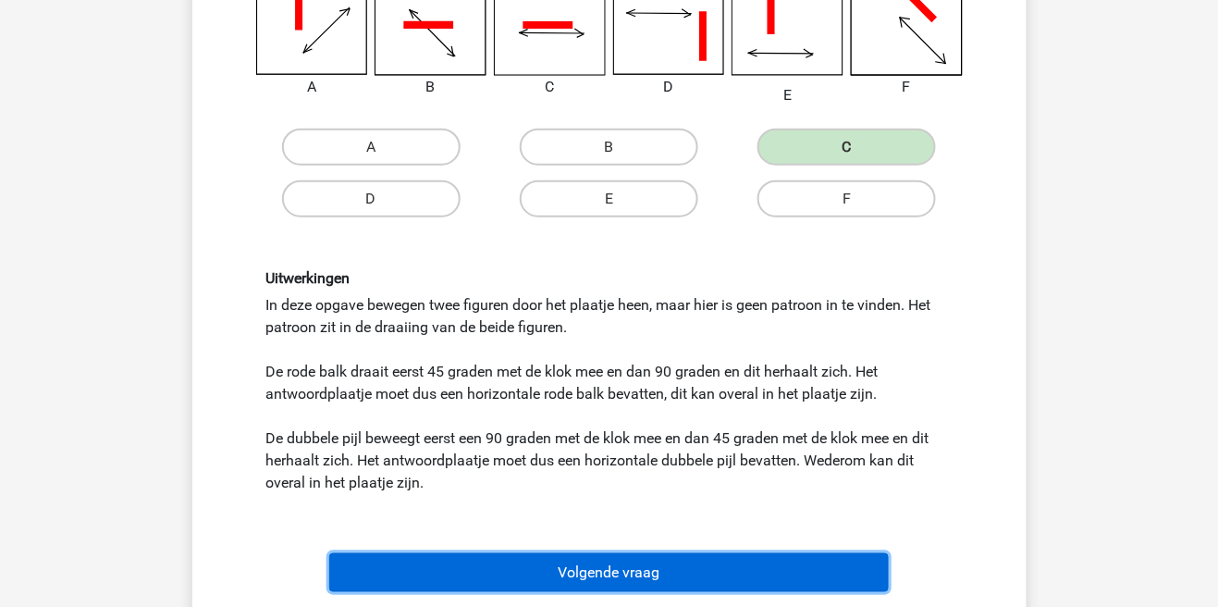
click at [793, 574] on button "Volgende vraag" at bounding box center [609, 572] width 560 height 39
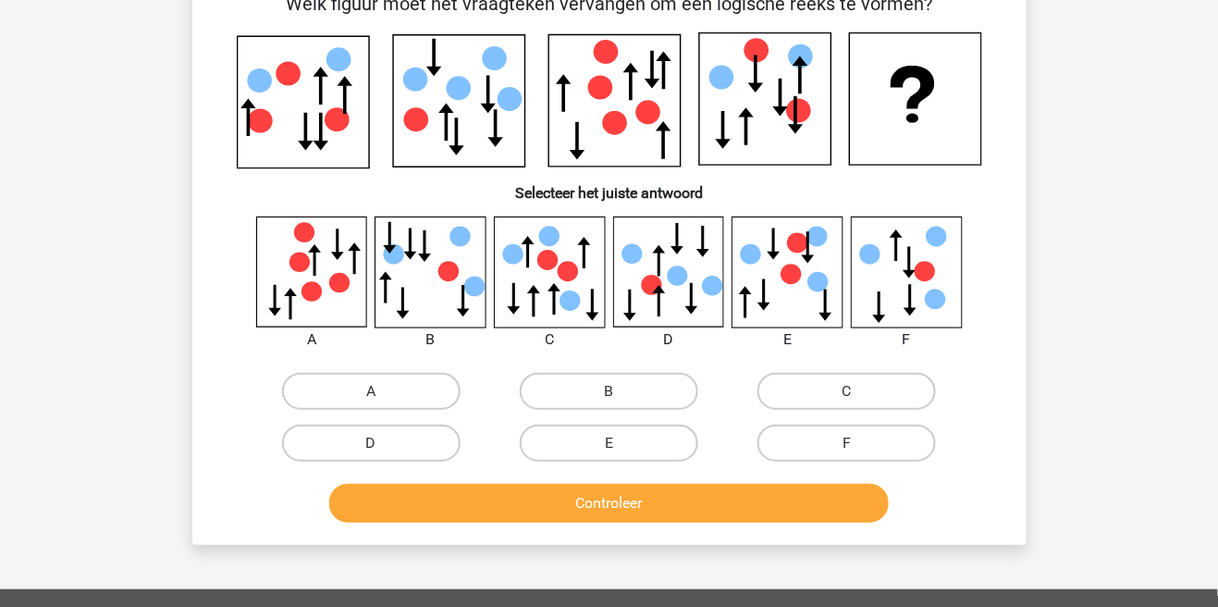
scroll to position [85, 0]
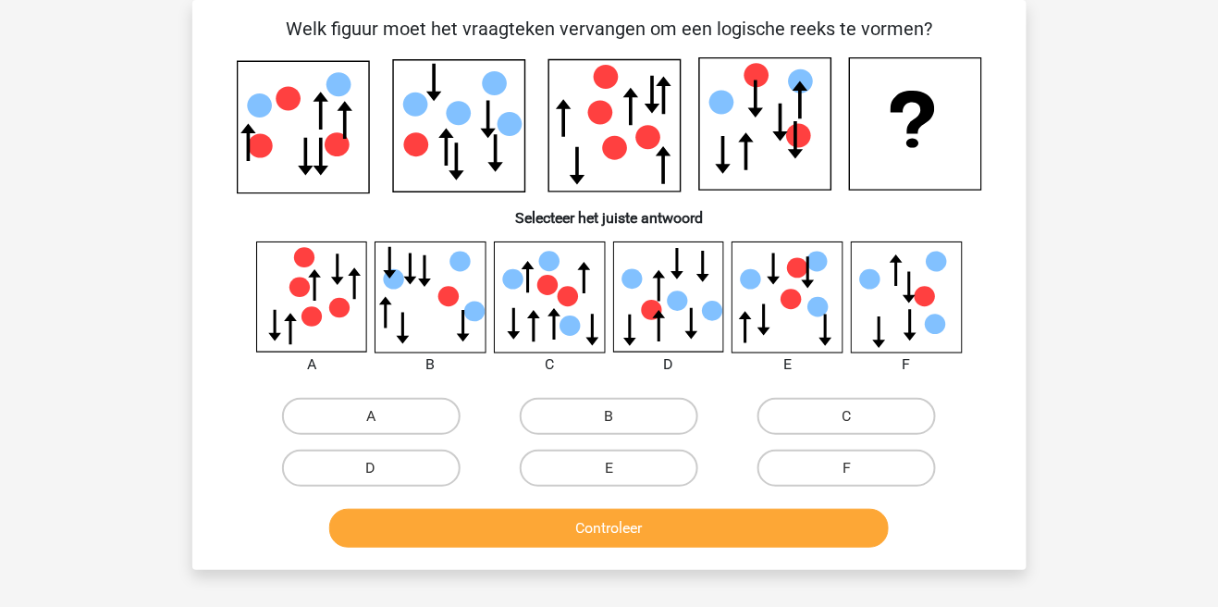
click at [1082, 299] on div "Registreer Nederlands English" at bounding box center [609, 509] width 1218 height 1188
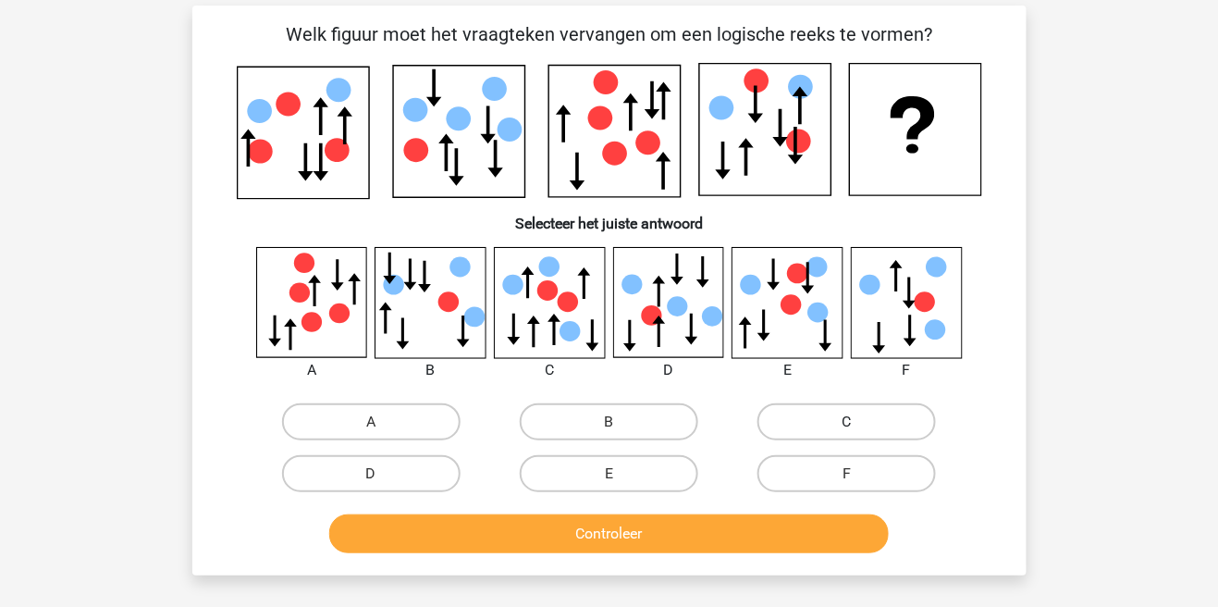
click at [807, 406] on label "C" at bounding box center [847, 421] width 179 height 37
click at [847, 422] on input "C" at bounding box center [853, 428] width 12 height 12
radio input "true"
click at [798, 406] on label "C" at bounding box center [847, 421] width 179 height 37
click at [847, 422] on input "C" at bounding box center [853, 428] width 12 height 12
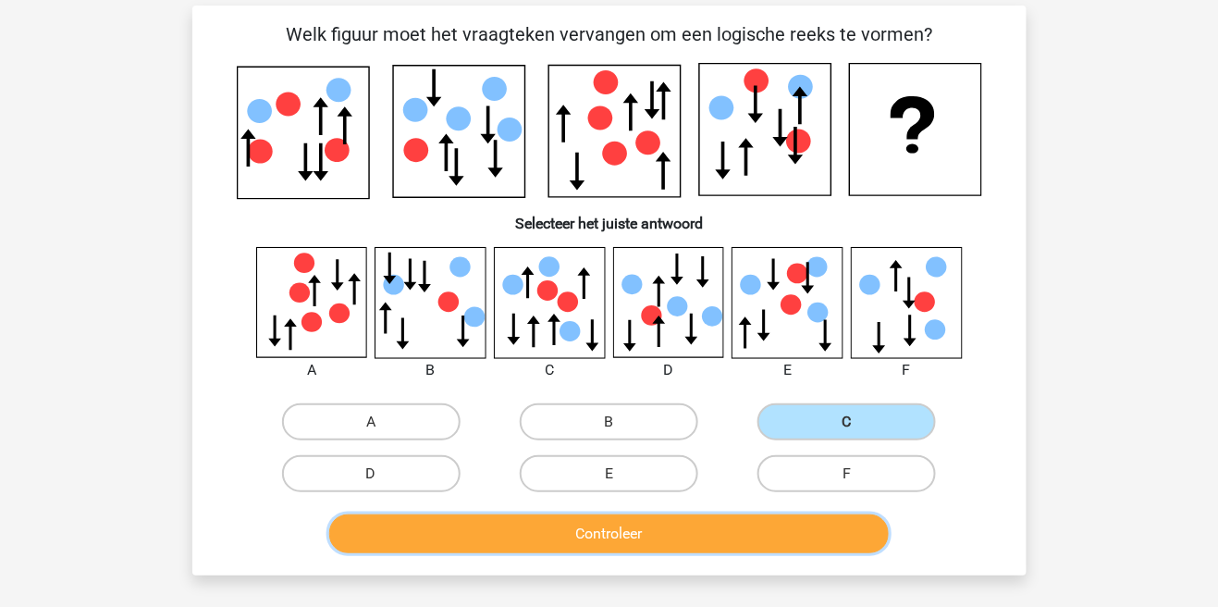
click at [755, 533] on button "Controleer" at bounding box center [609, 533] width 560 height 39
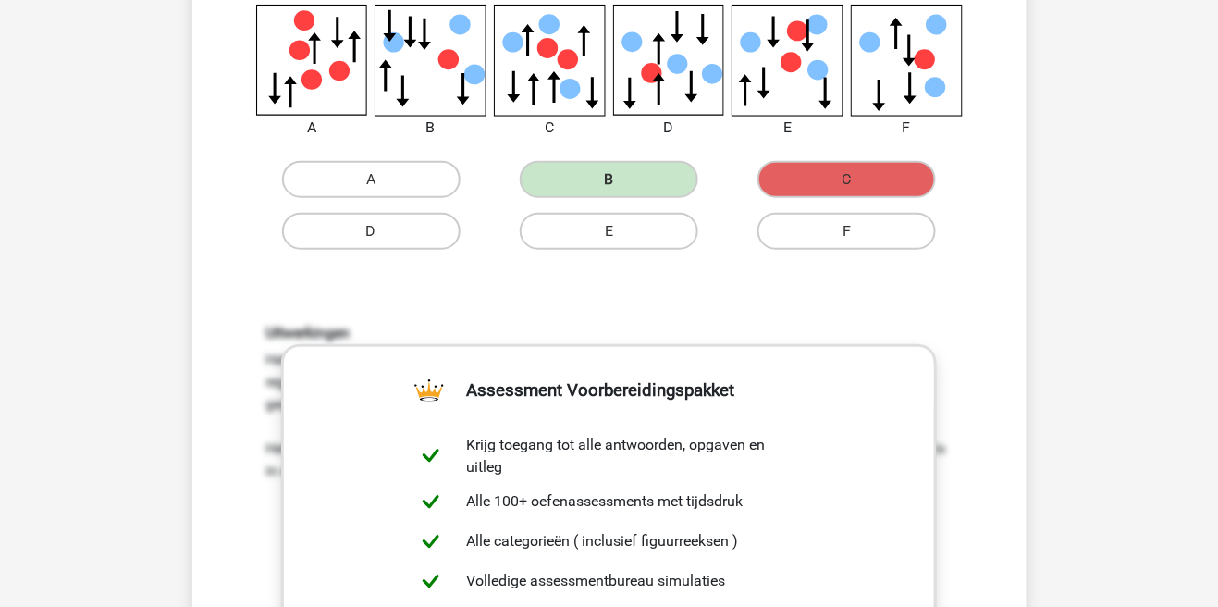
scroll to position [323, 0]
click at [970, 421] on div "Uitwerkingen Het gaat in deze opgave om een statische reeks. Dit betekent dat n…" at bounding box center [609, 565] width 775 height 574
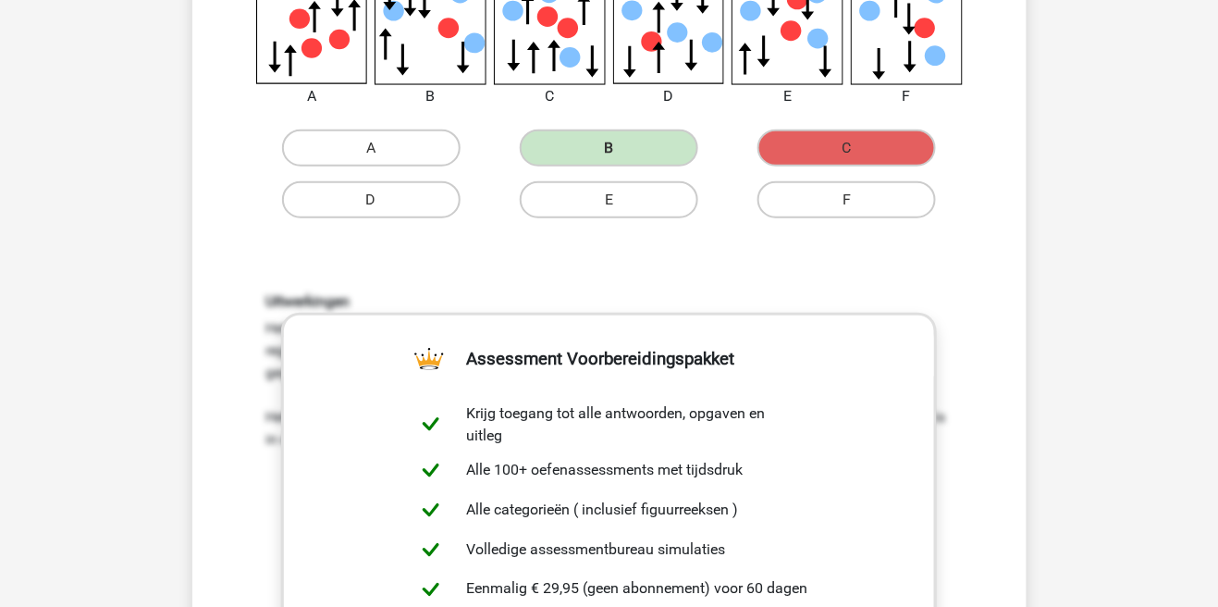
scroll to position [408, 0]
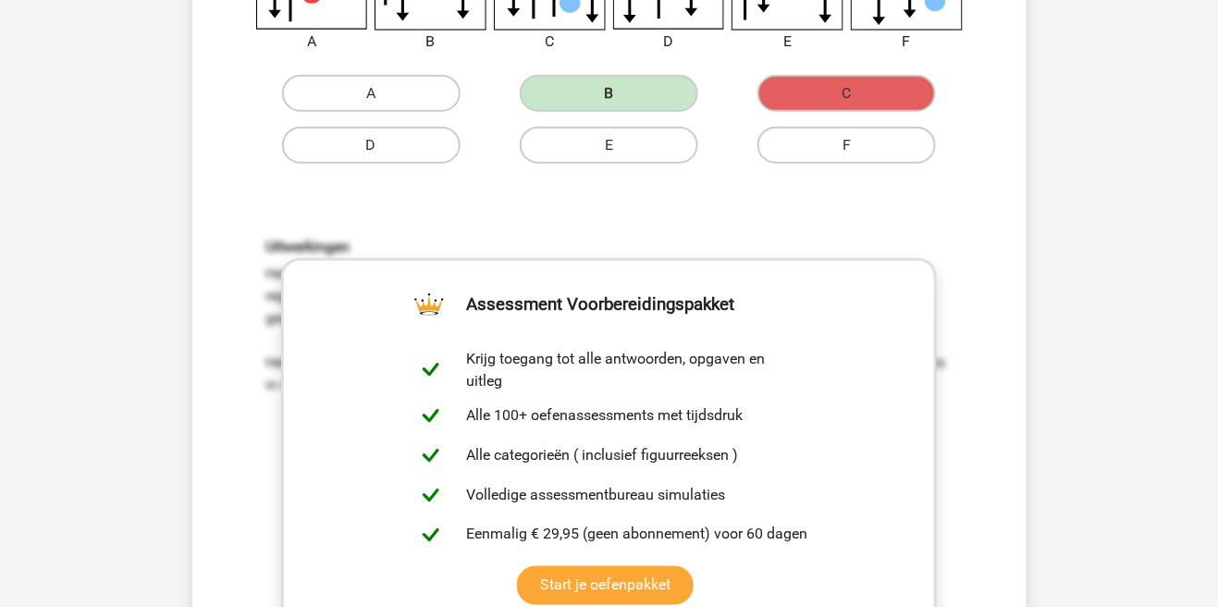
click at [944, 471] on div "Uitwerkingen Het gaat in deze opgave om een statische reeks. Dit betekent dat n…" at bounding box center [609, 480] width 775 height 574
click at [944, 476] on div "Uitwerkingen Het gaat in deze opgave om een statische reeks. Dit betekent dat n…" at bounding box center [609, 480] width 775 height 574
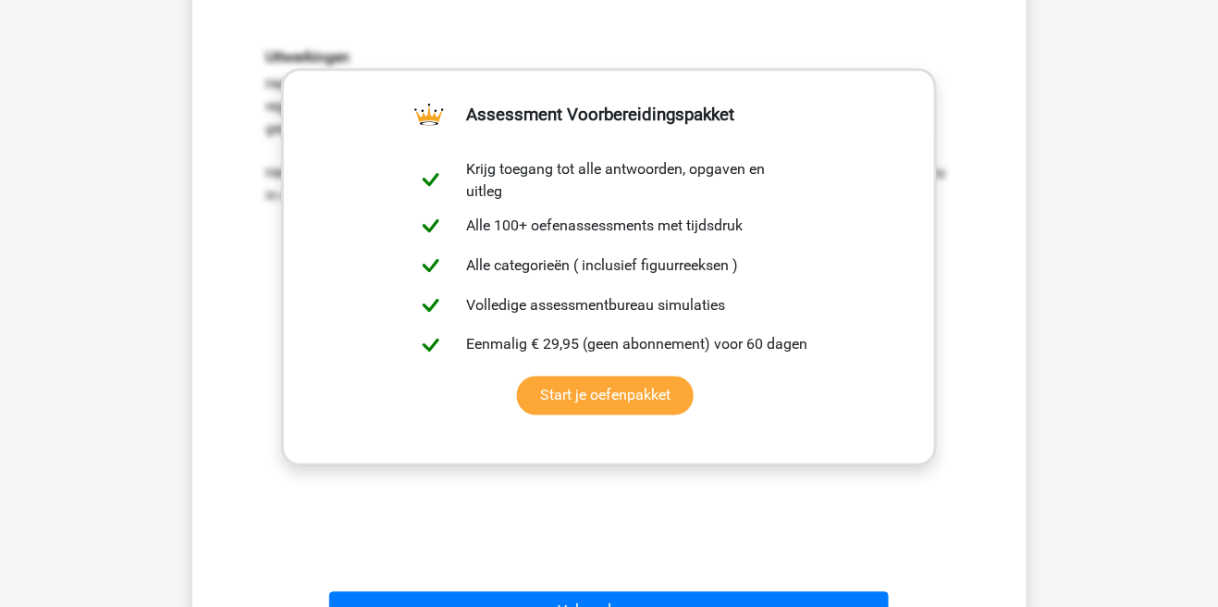
scroll to position [600, 0]
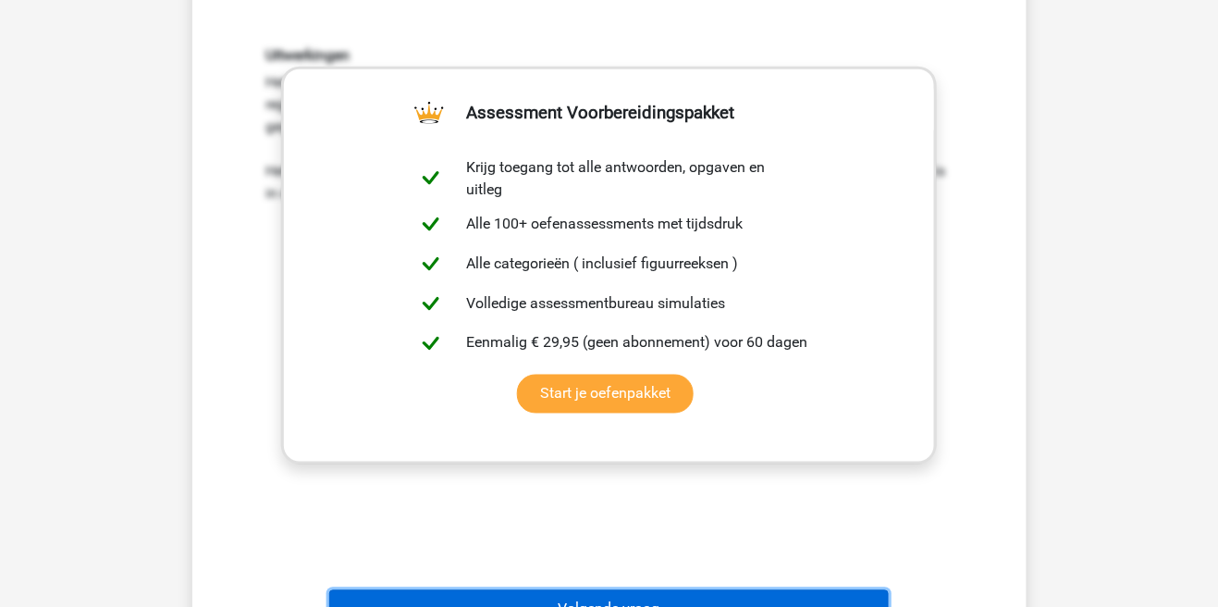
click at [824, 606] on button "Volgende vraag" at bounding box center [609, 609] width 560 height 39
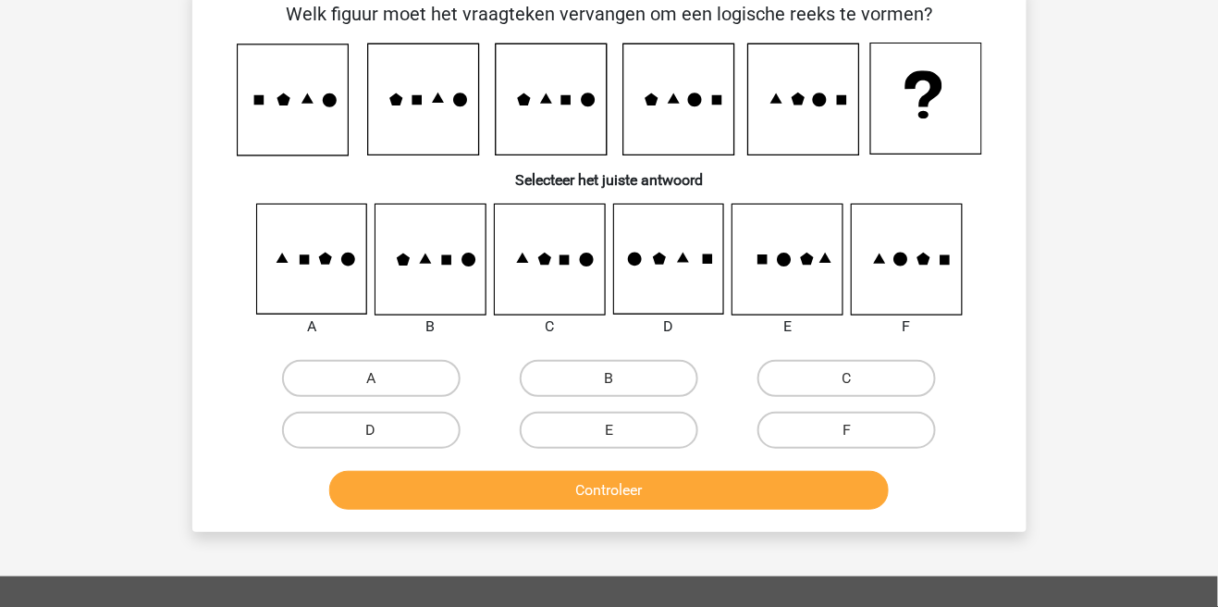
scroll to position [85, 0]
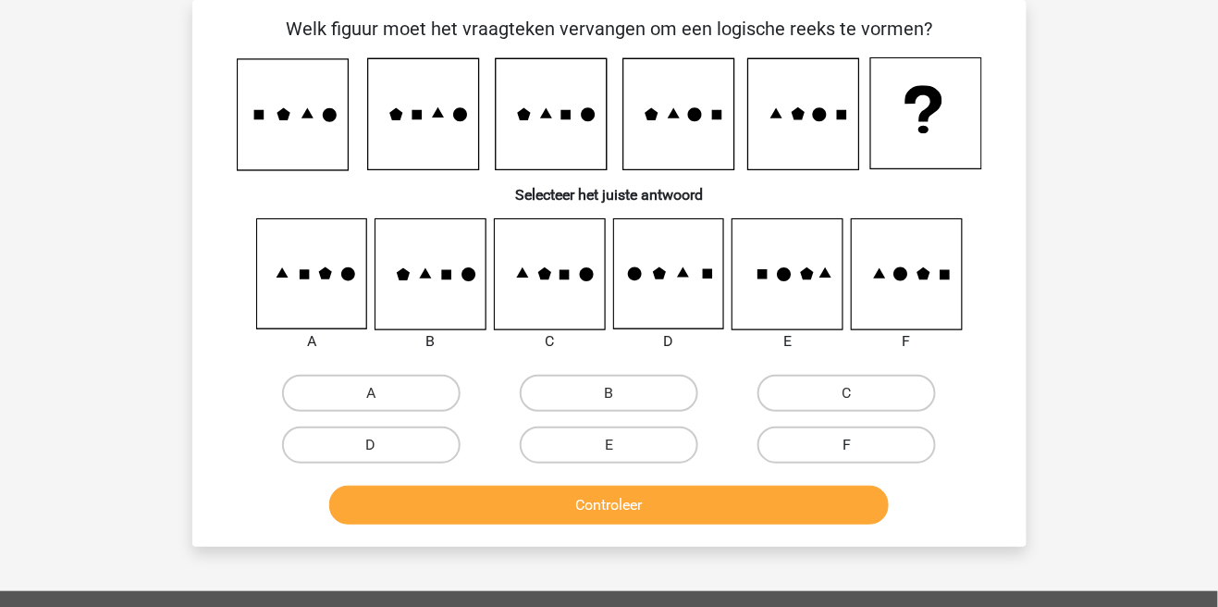
click at [813, 455] on label "F" at bounding box center [847, 444] width 179 height 37
click at [847, 455] on input "F" at bounding box center [853, 451] width 12 height 12
radio input "true"
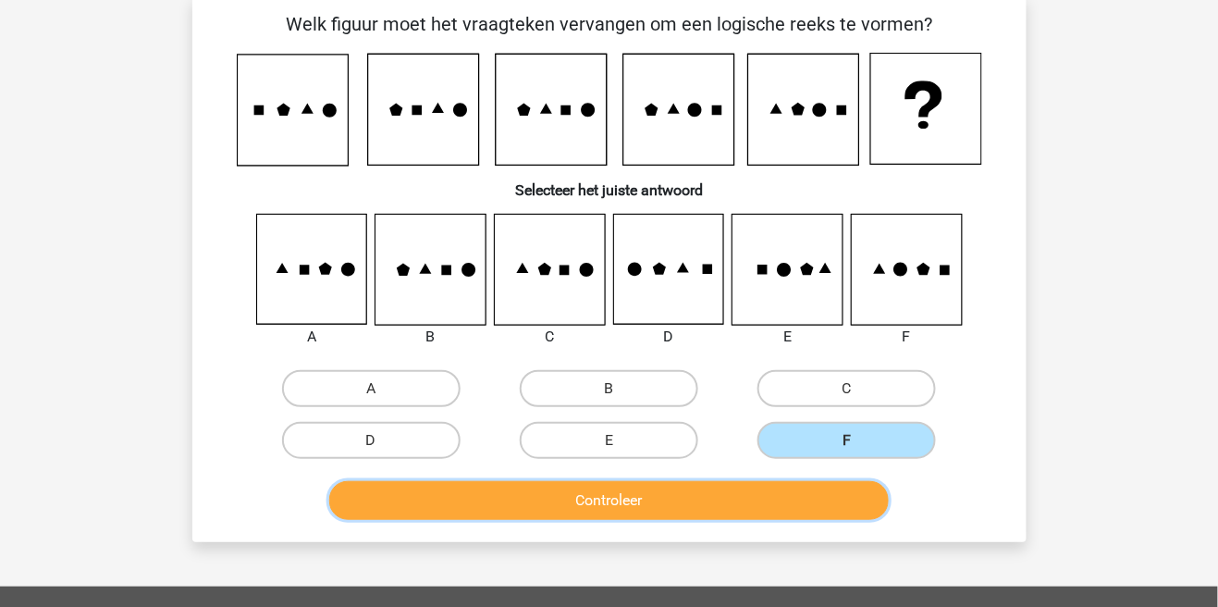
click at [757, 503] on button "Controleer" at bounding box center [609, 500] width 560 height 39
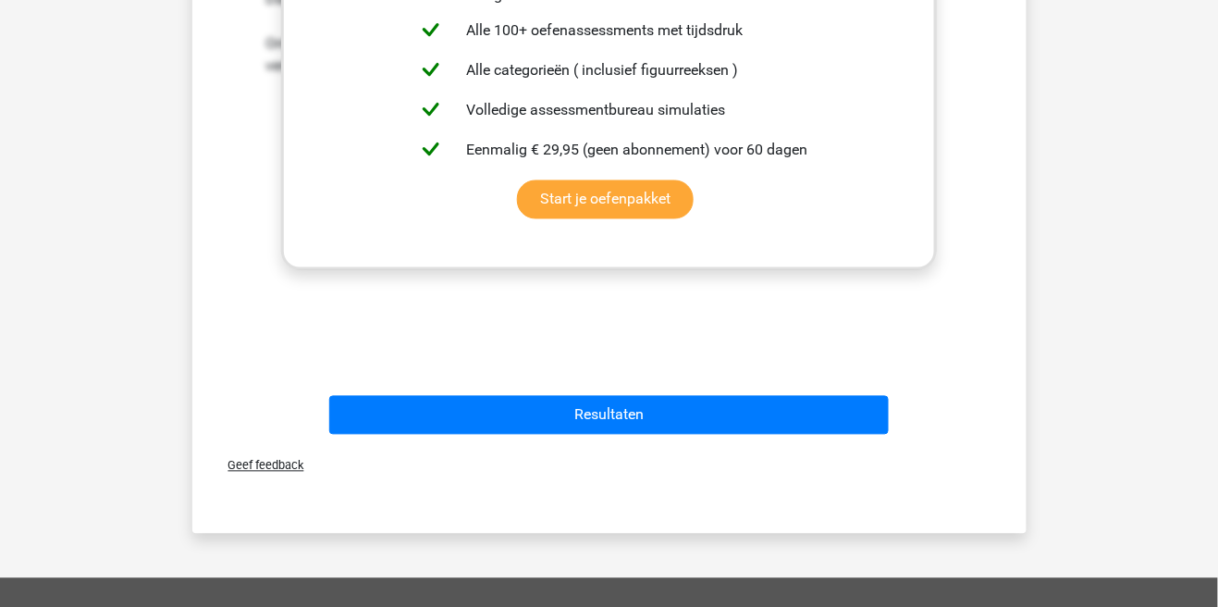
scroll to position [792, 0]
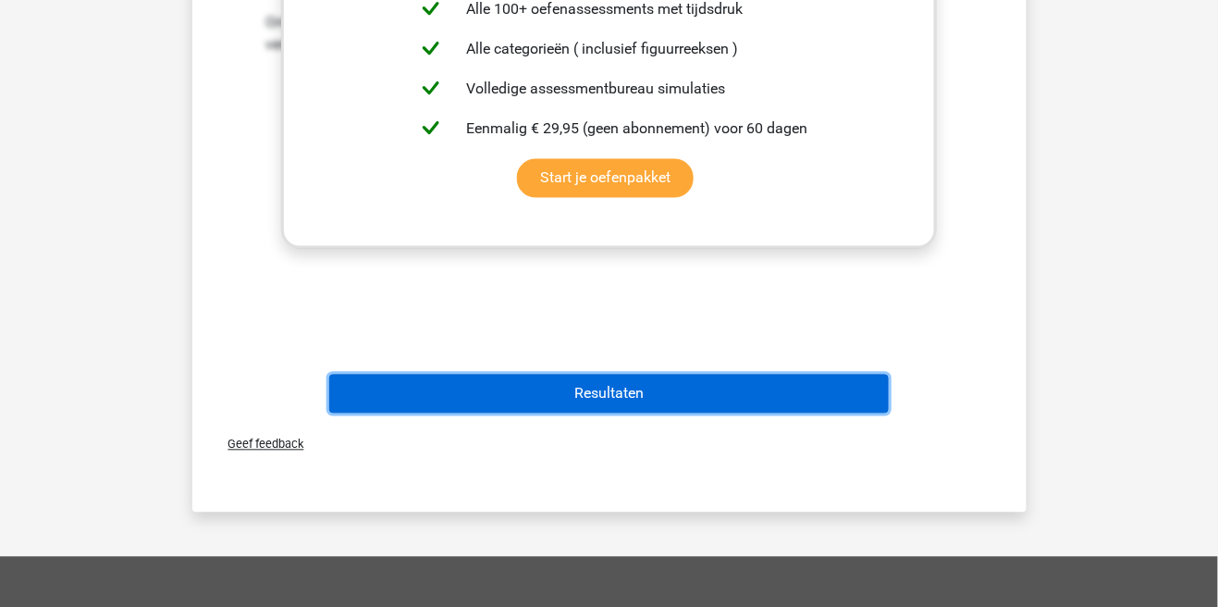
click at [853, 394] on button "Resultaten" at bounding box center [609, 394] width 560 height 39
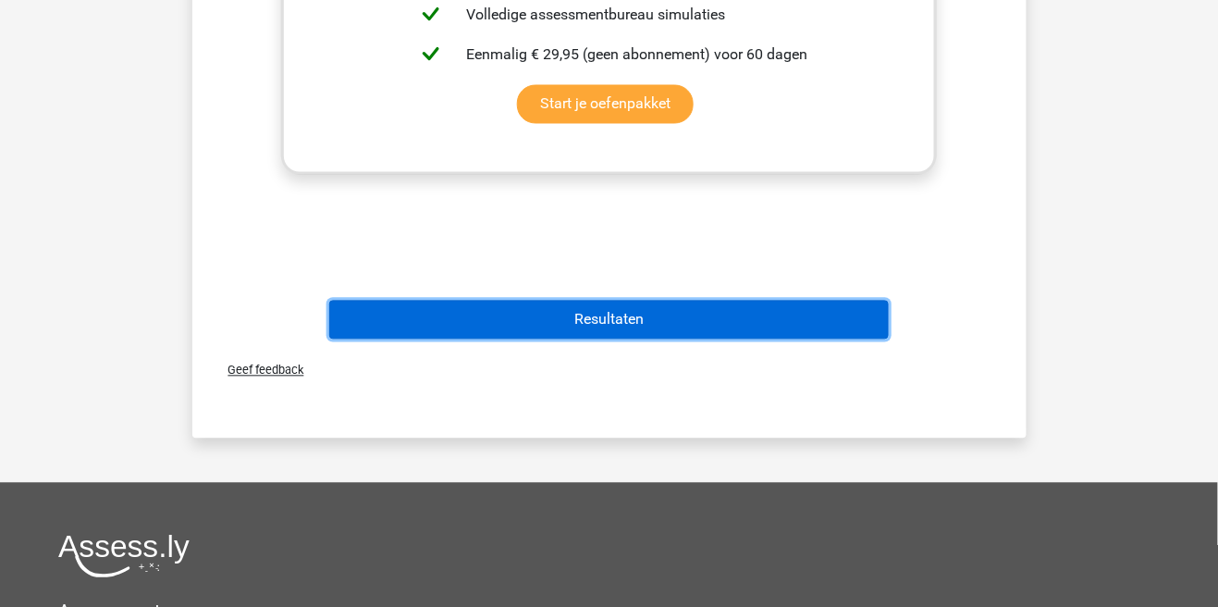
scroll to position [881, 0]
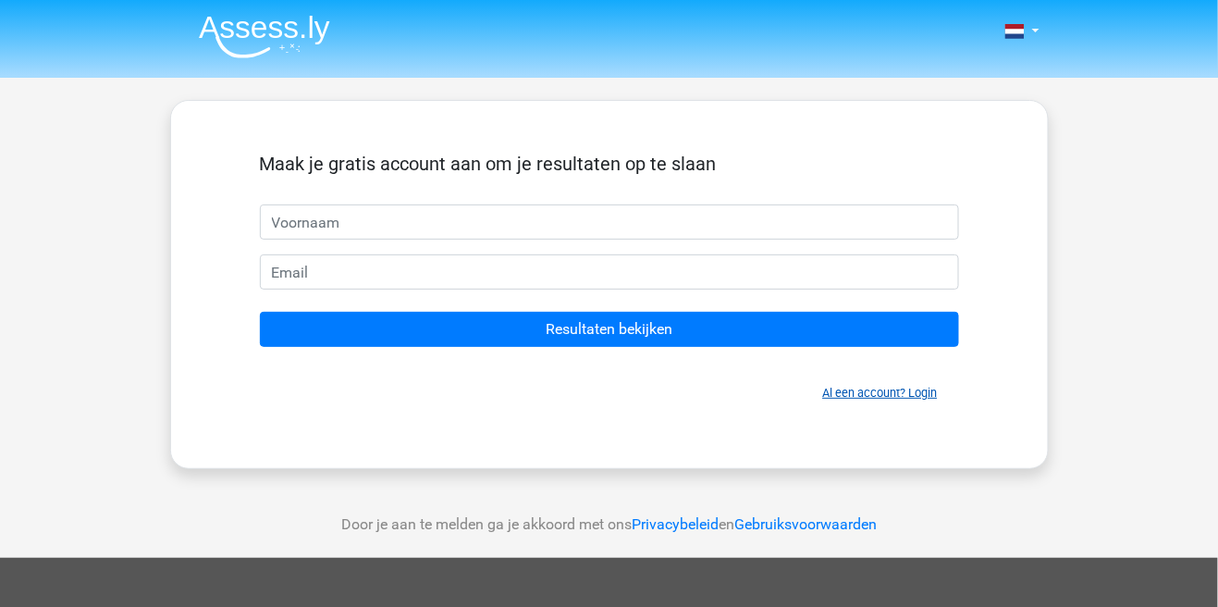
click at [894, 395] on link "Al een account? Login" at bounding box center [880, 393] width 115 height 14
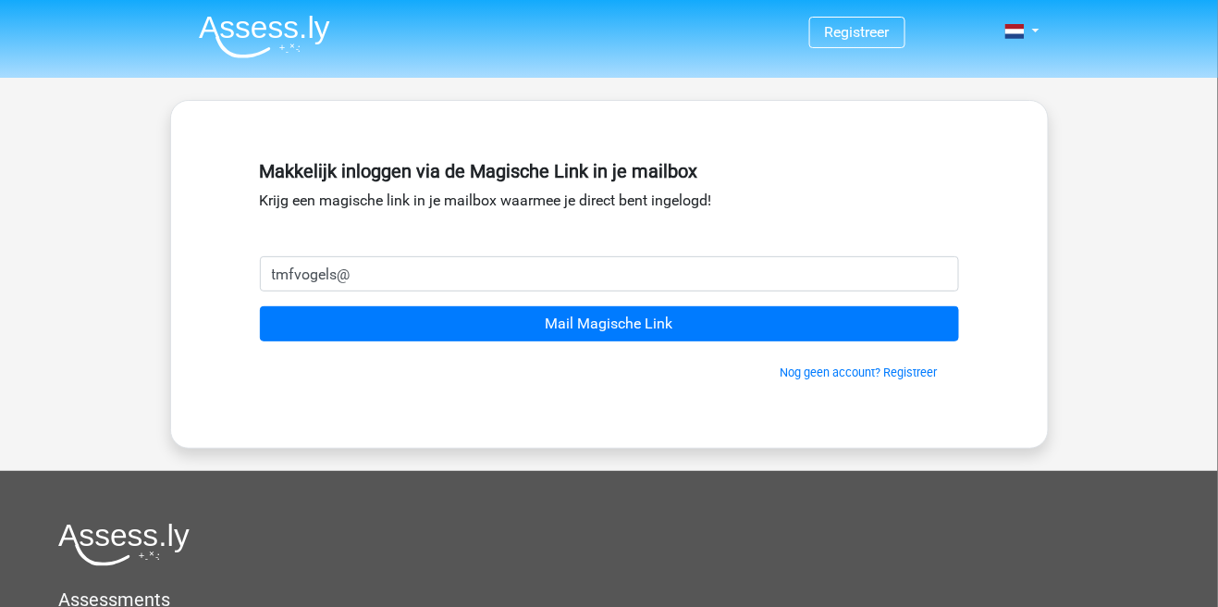
type input "[EMAIL_ADDRESS][DOMAIN_NAME]"
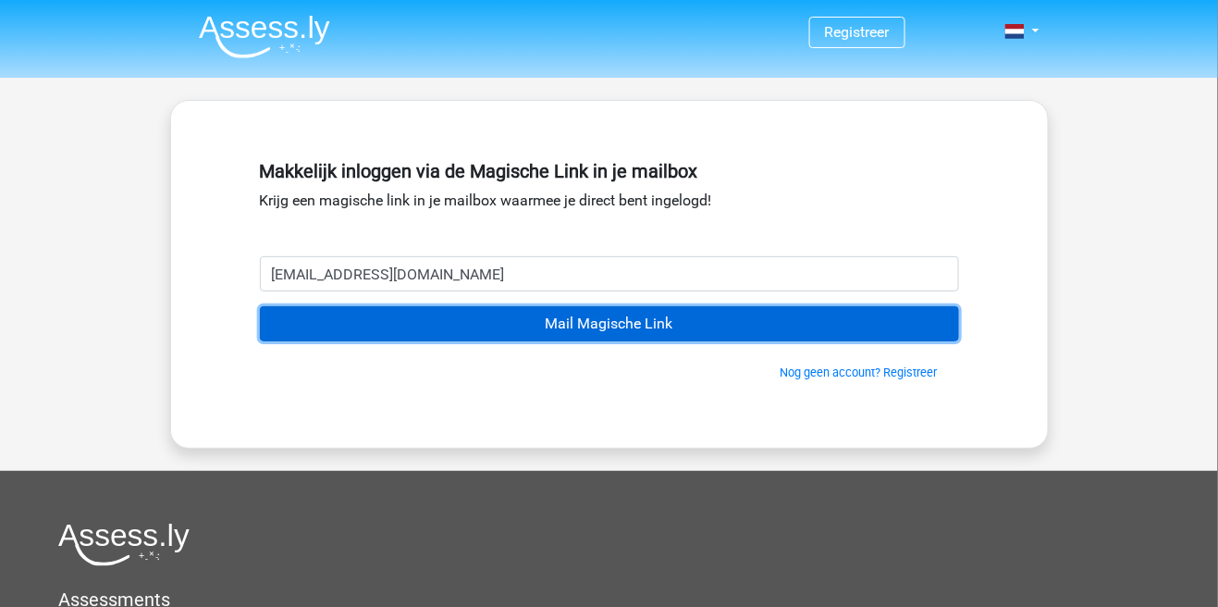
click at [543, 327] on input "Mail Magische Link" at bounding box center [609, 323] width 699 height 35
